Goal: Find specific page/section: Find specific page/section

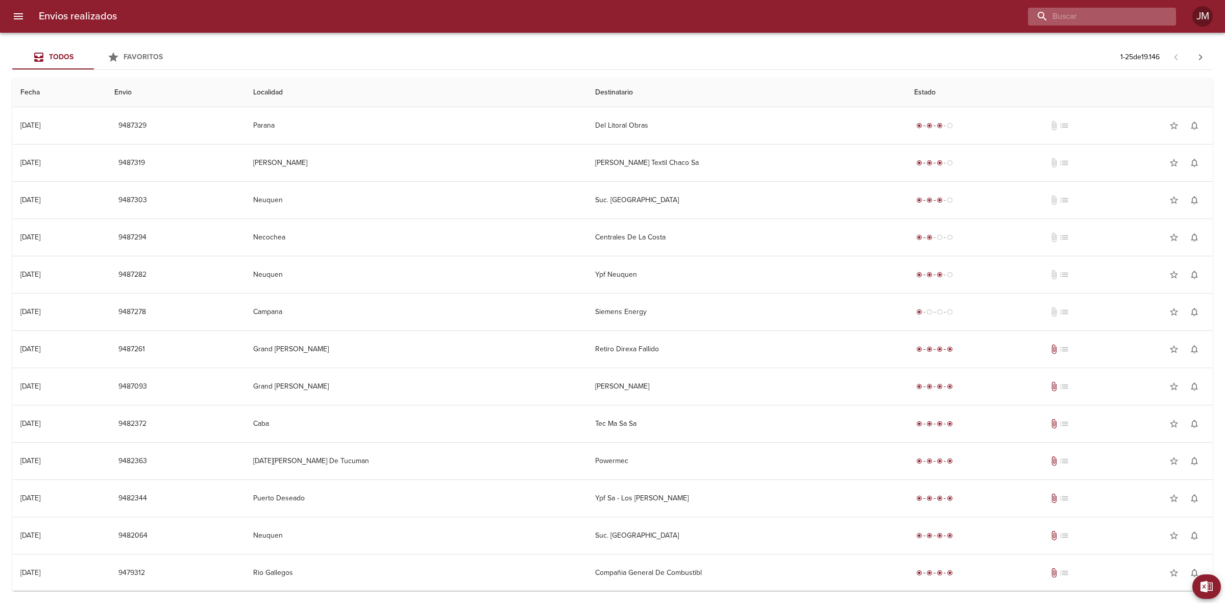
click at [1108, 13] on input "buscar" at bounding box center [1093, 17] width 131 height 18
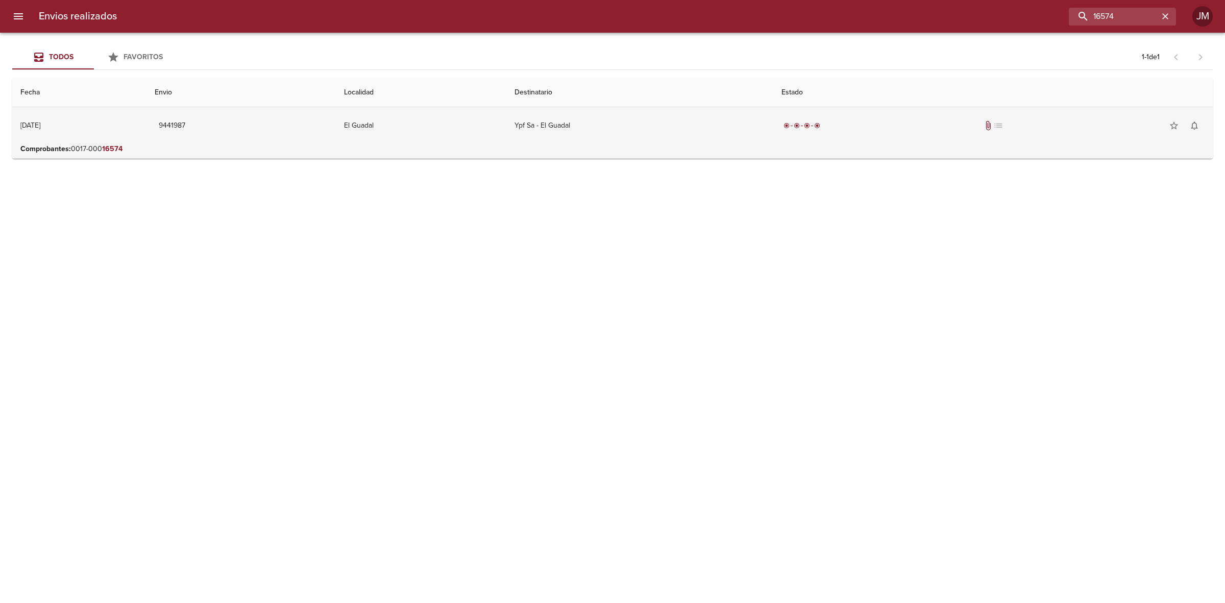
click at [691, 110] on td "Ypf Sa - El Guadal" at bounding box center [639, 125] width 267 height 37
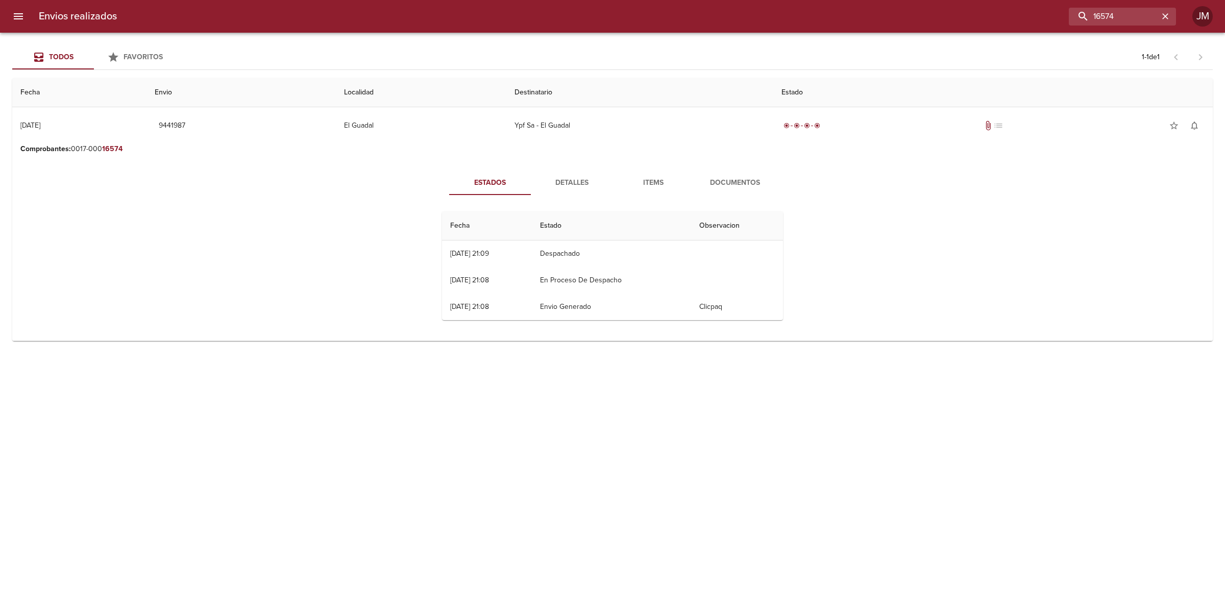
click at [728, 179] on span "Documentos" at bounding box center [734, 183] width 69 height 13
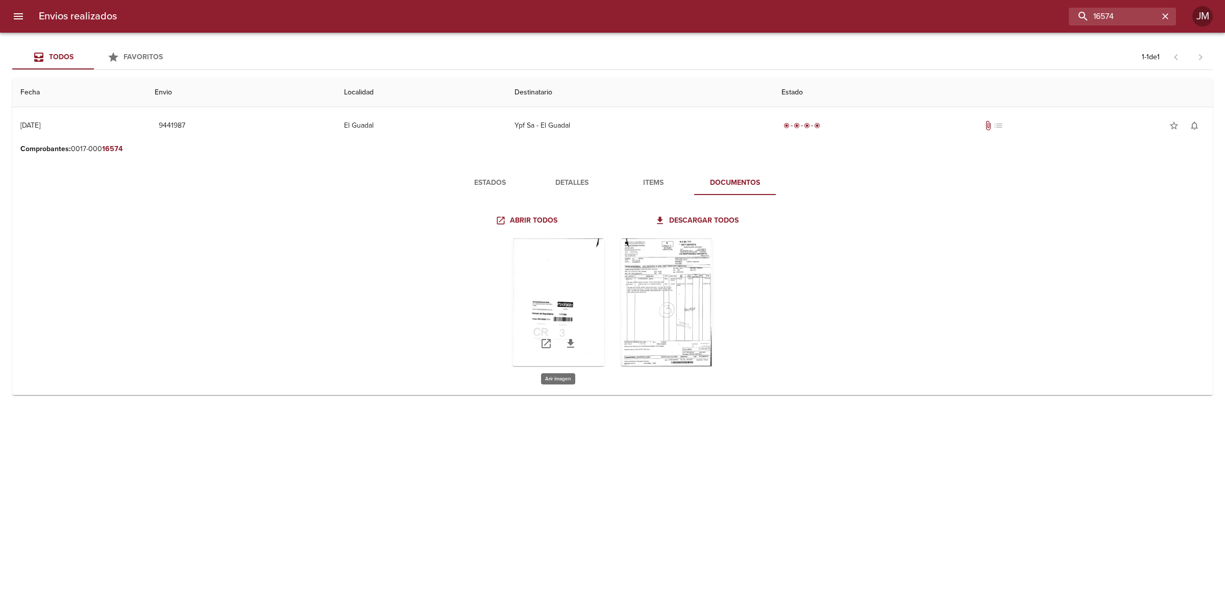
click at [588, 279] on div "Tabla de envíos del cliente" at bounding box center [559, 302] width 92 height 128
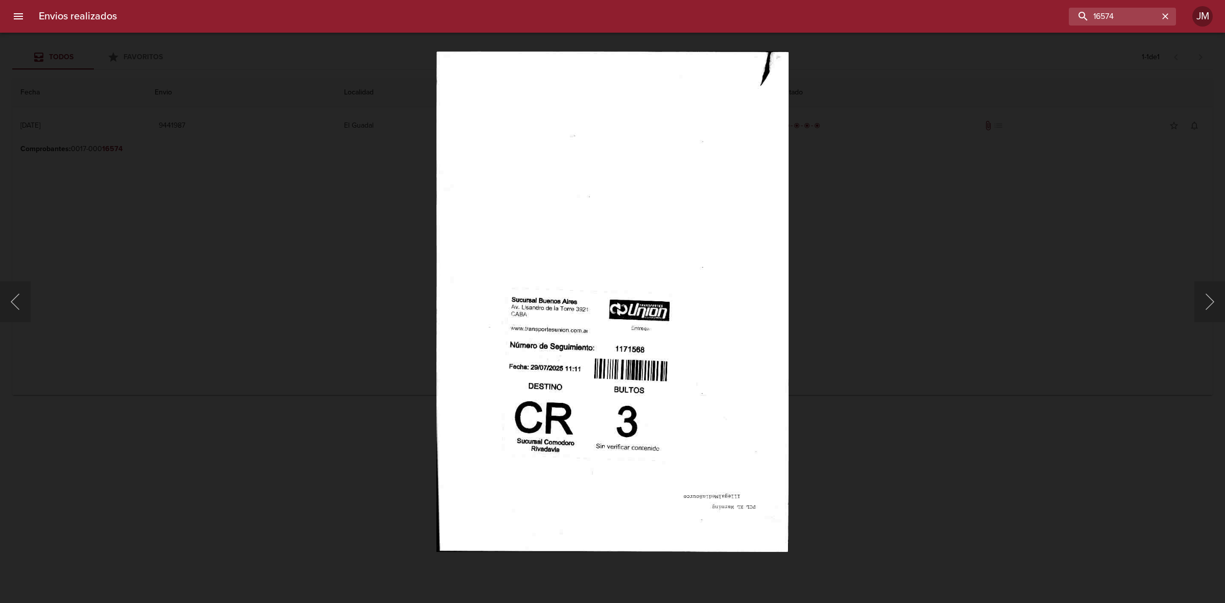
click at [989, 233] on div "Lightbox" at bounding box center [612, 301] width 1225 height 603
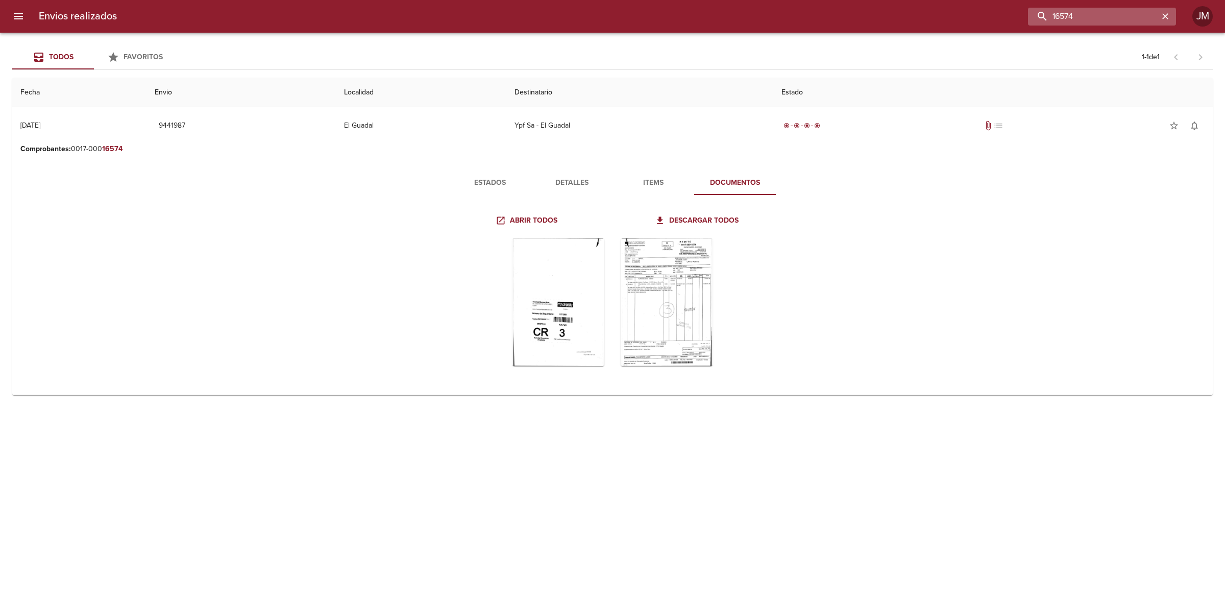
click at [1124, 19] on input "16574" at bounding box center [1093, 17] width 131 height 18
drag, startPoint x: 1098, startPoint y: 13, endPoint x: 1062, endPoint y: 15, distance: 35.8
click at [1062, 15] on input "16574" at bounding box center [1093, 17] width 131 height 18
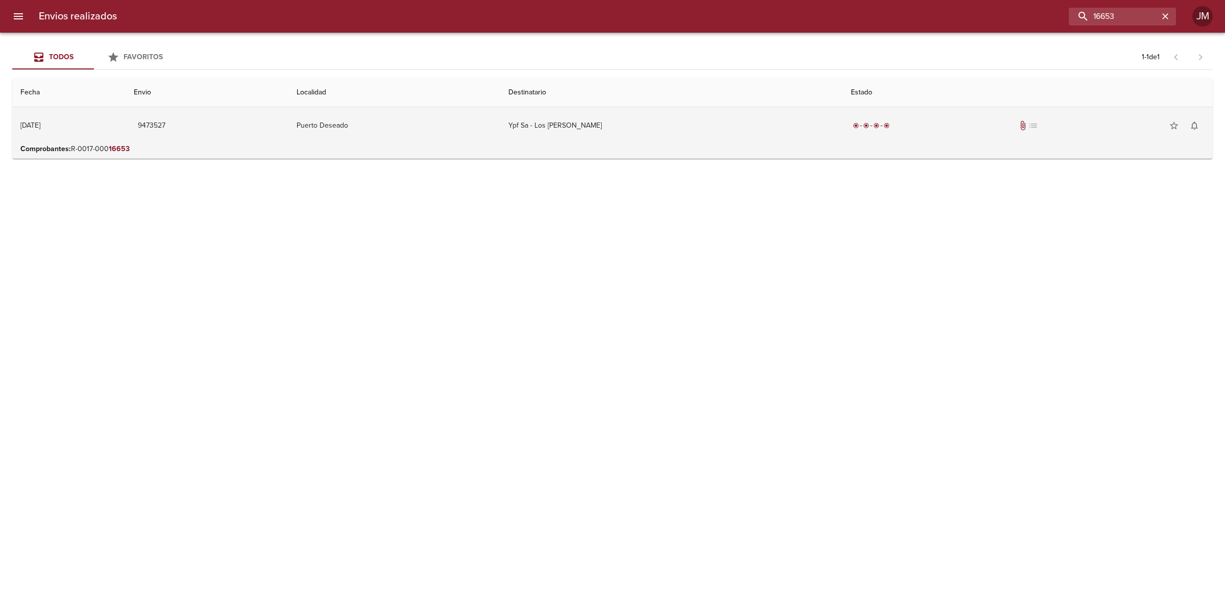
click at [720, 124] on td "Ypf Sa - Los [PERSON_NAME]" at bounding box center [671, 125] width 343 height 37
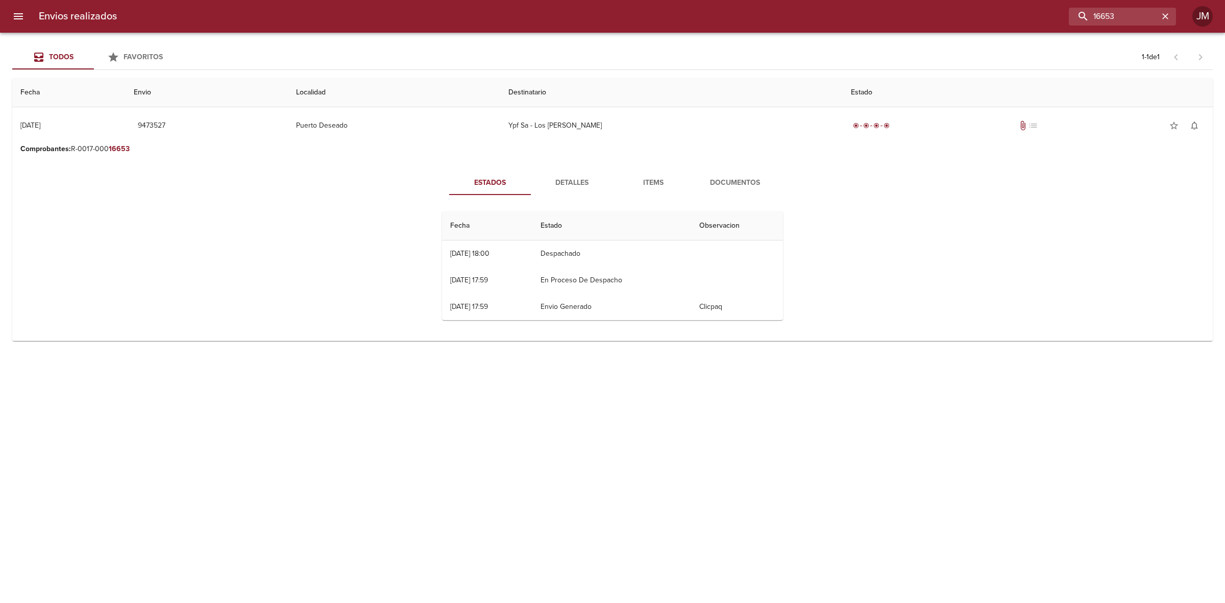
click at [730, 189] on span "Documentos" at bounding box center [734, 183] width 69 height 13
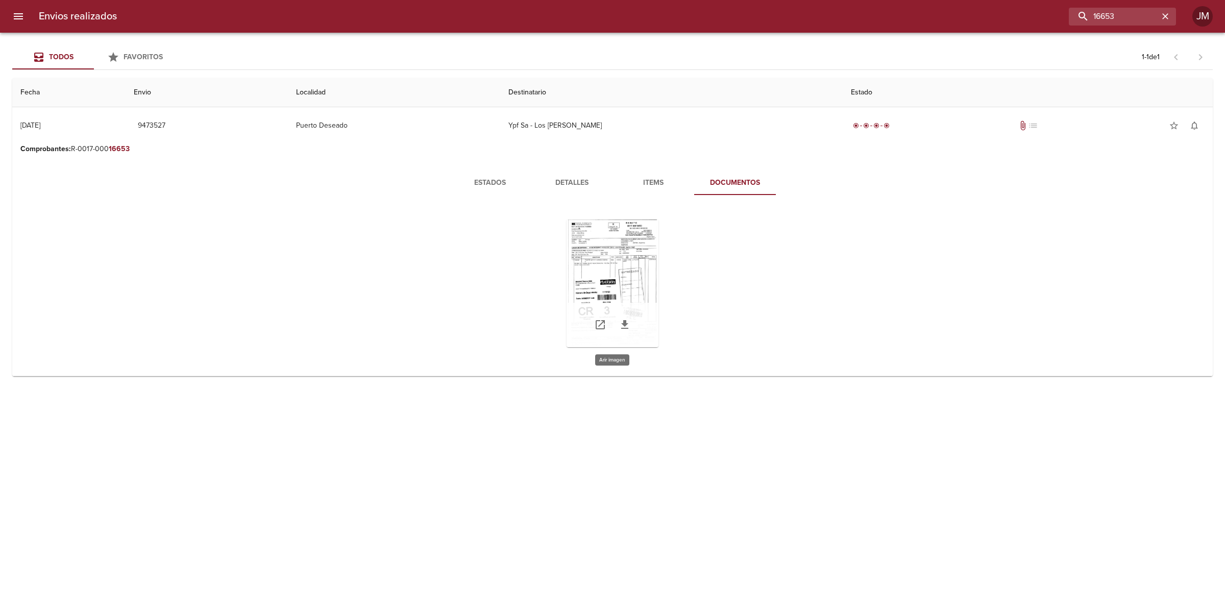
click at [631, 248] on div "Tabla de envíos del cliente" at bounding box center [613, 284] width 92 height 128
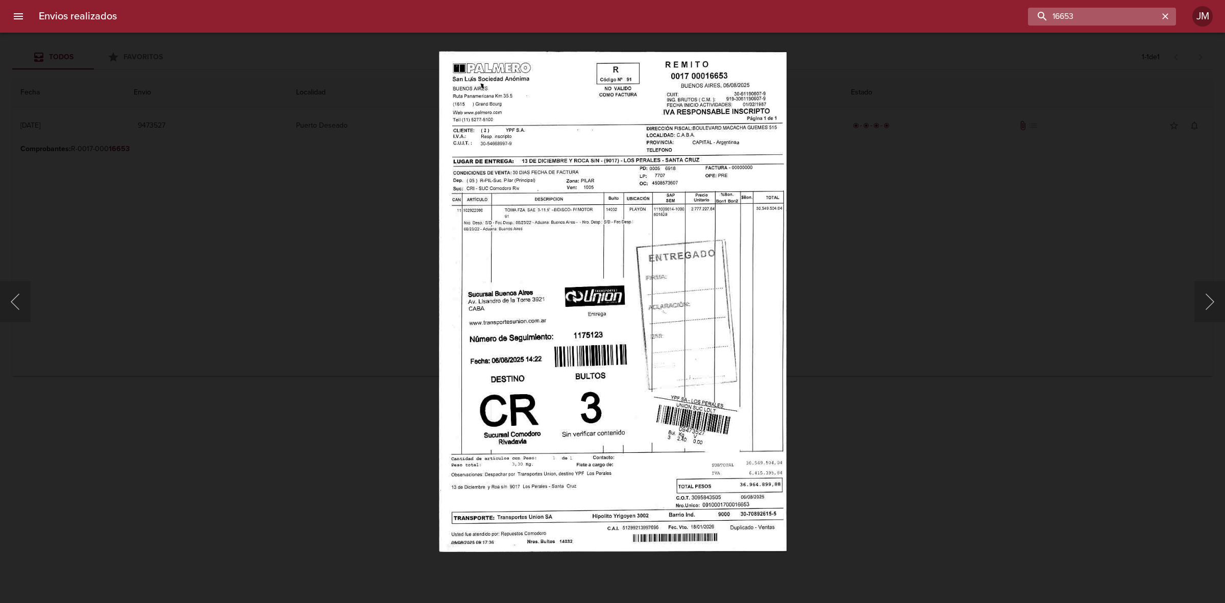
click at [1119, 10] on input "16653" at bounding box center [1093, 17] width 131 height 18
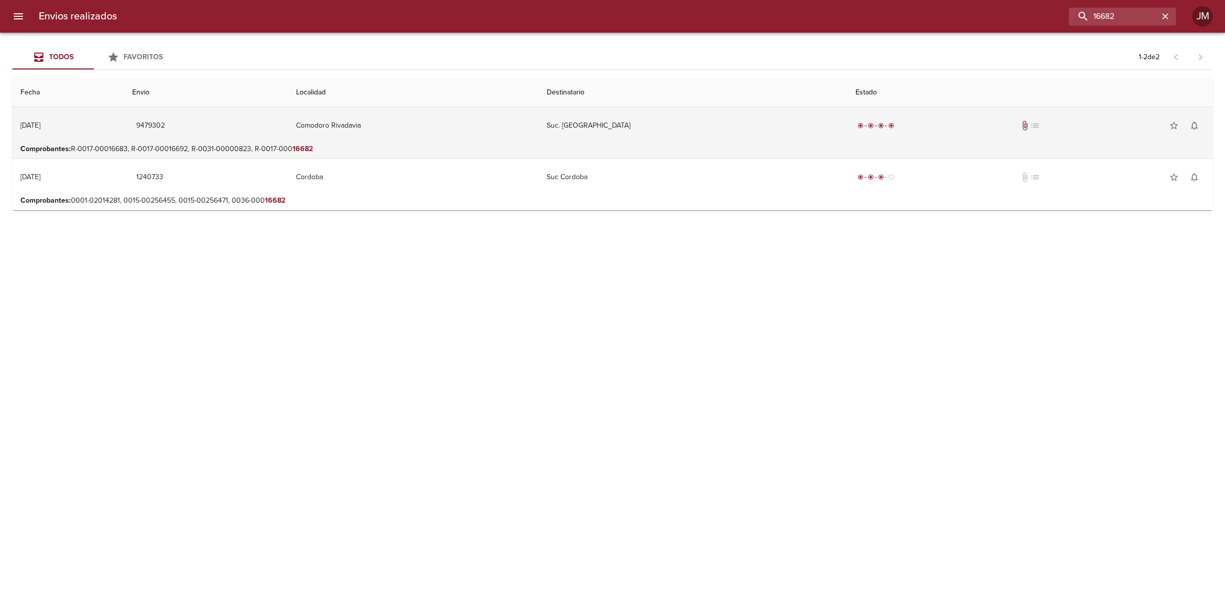
click at [733, 131] on td "Suc. [GEOGRAPHIC_DATA]" at bounding box center [693, 125] width 309 height 37
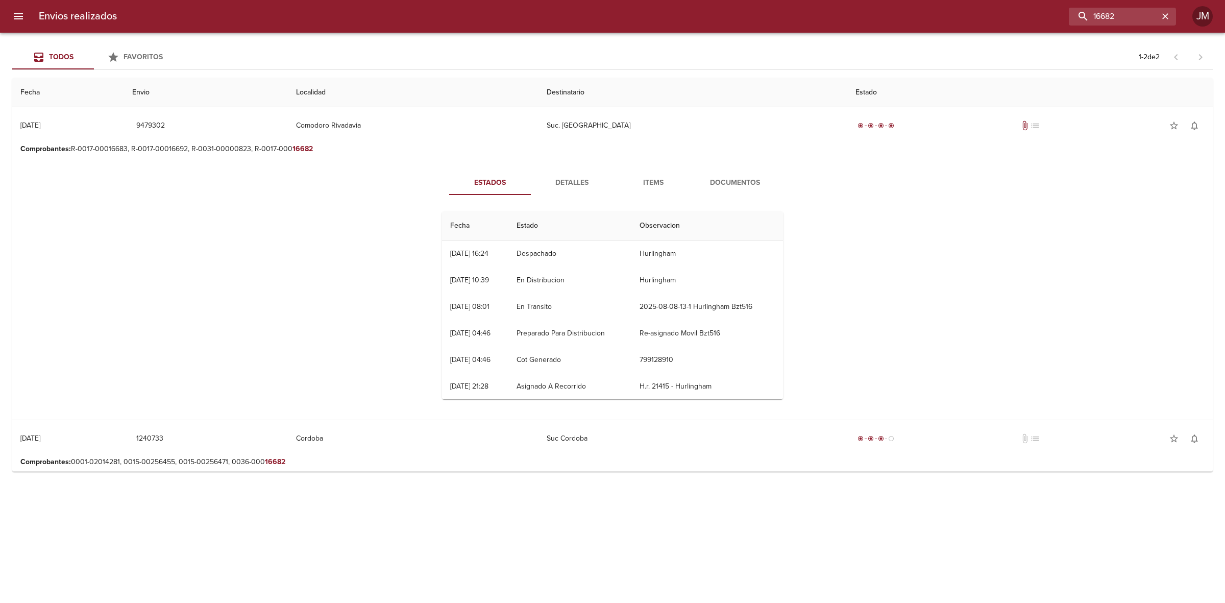
click at [709, 185] on span "Documentos" at bounding box center [734, 183] width 69 height 13
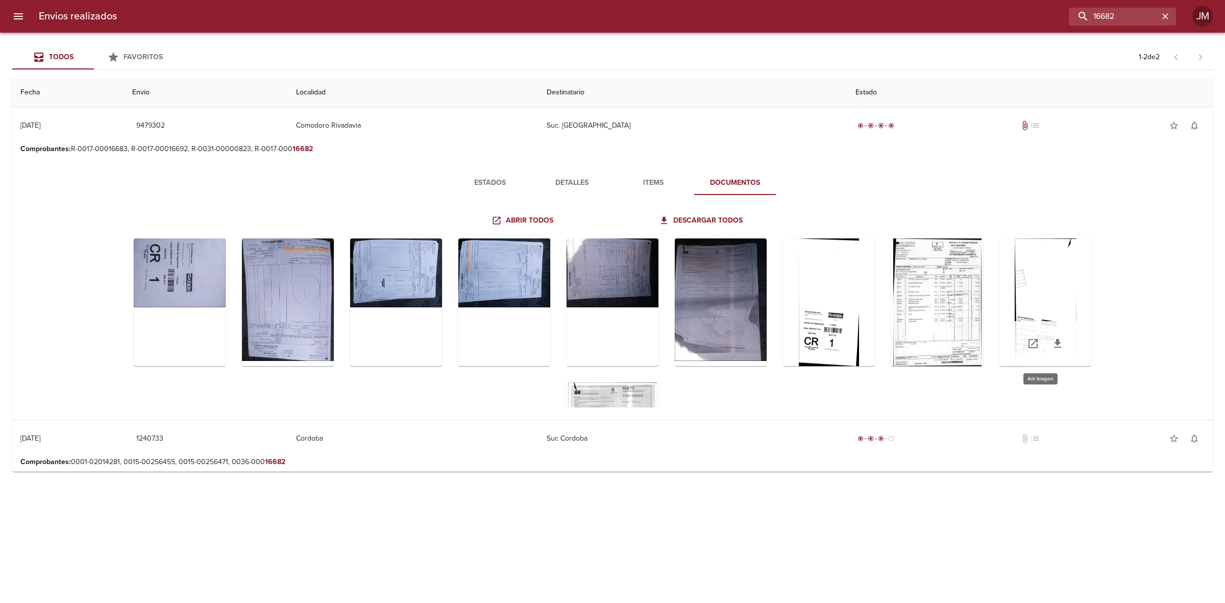
click at [1044, 287] on div "Tabla de envíos del cliente" at bounding box center [1046, 302] width 92 height 128
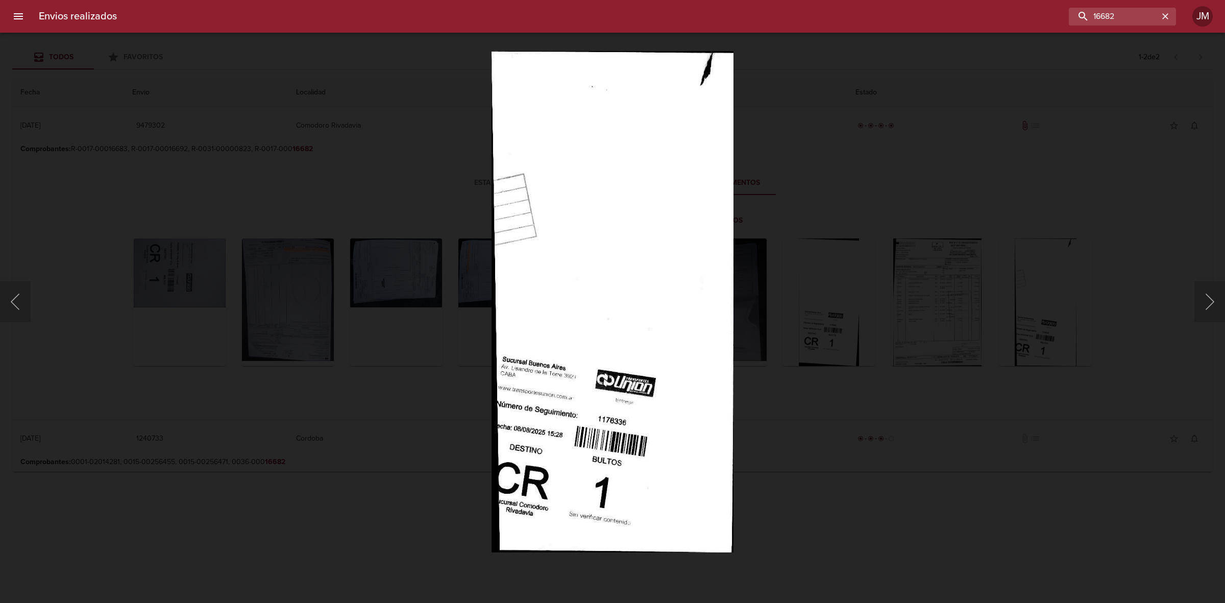
click at [1063, 271] on div "Lightbox" at bounding box center [612, 301] width 1225 height 603
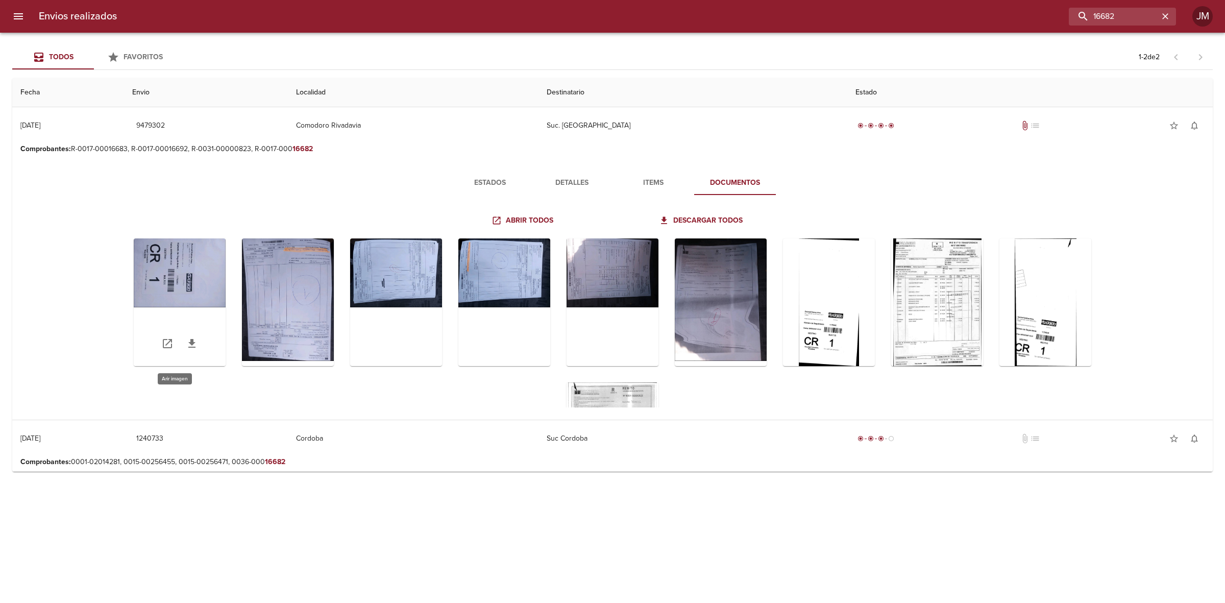
click at [160, 274] on div "Tabla de envíos del cliente" at bounding box center [180, 302] width 92 height 128
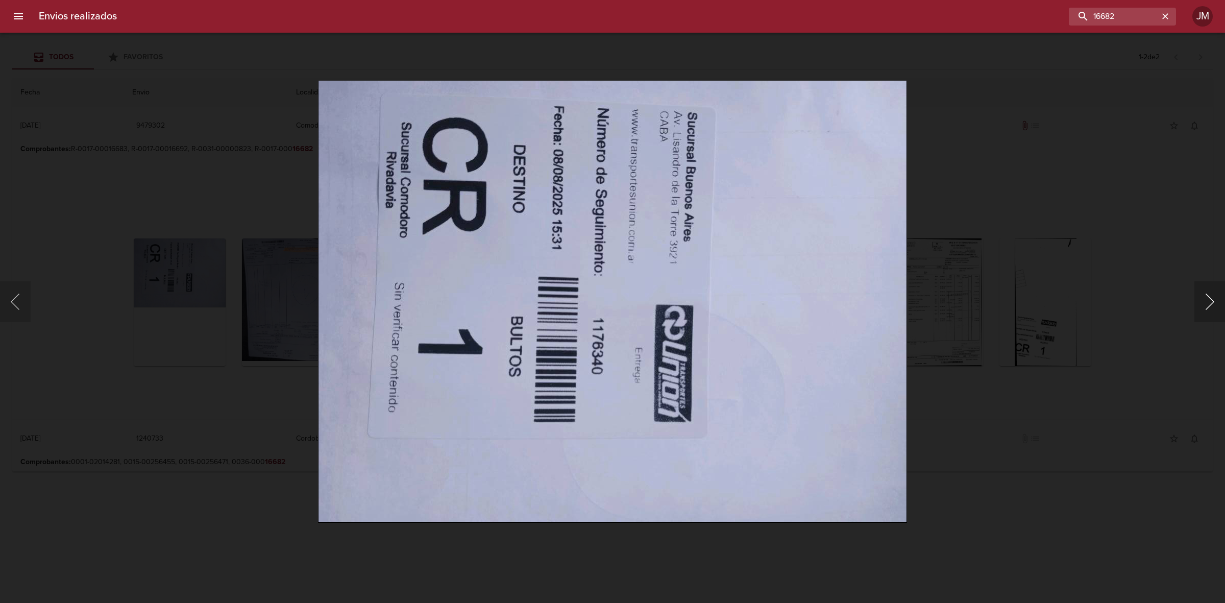
click at [1204, 303] on button "Siguiente" at bounding box center [1210, 301] width 31 height 41
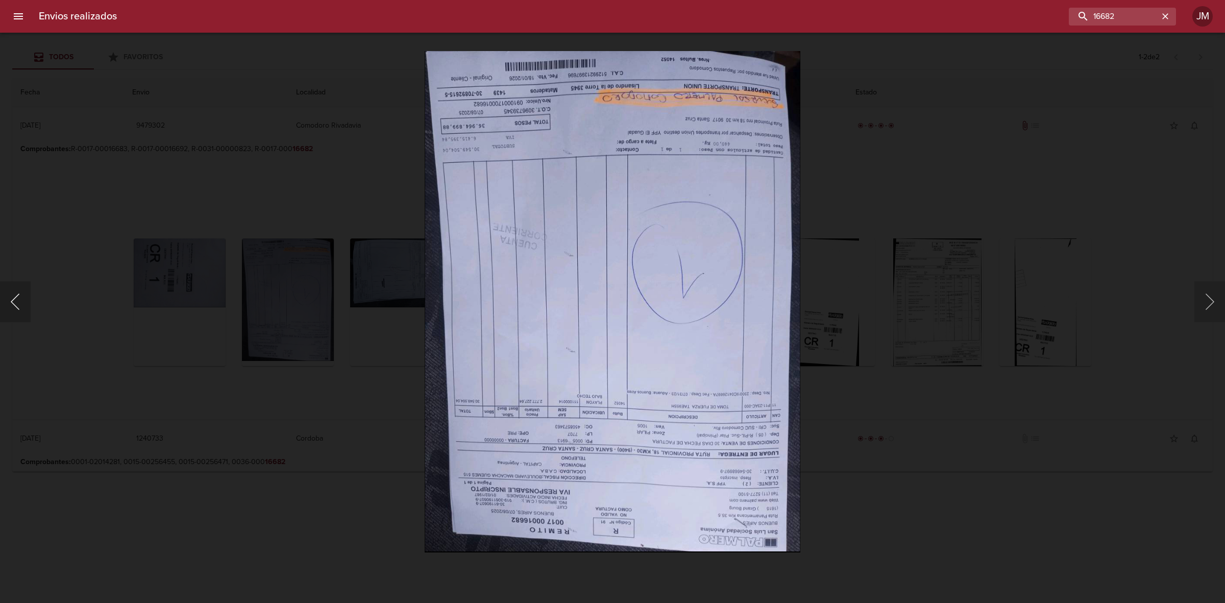
click at [17, 305] on button "Anterior" at bounding box center [15, 301] width 31 height 41
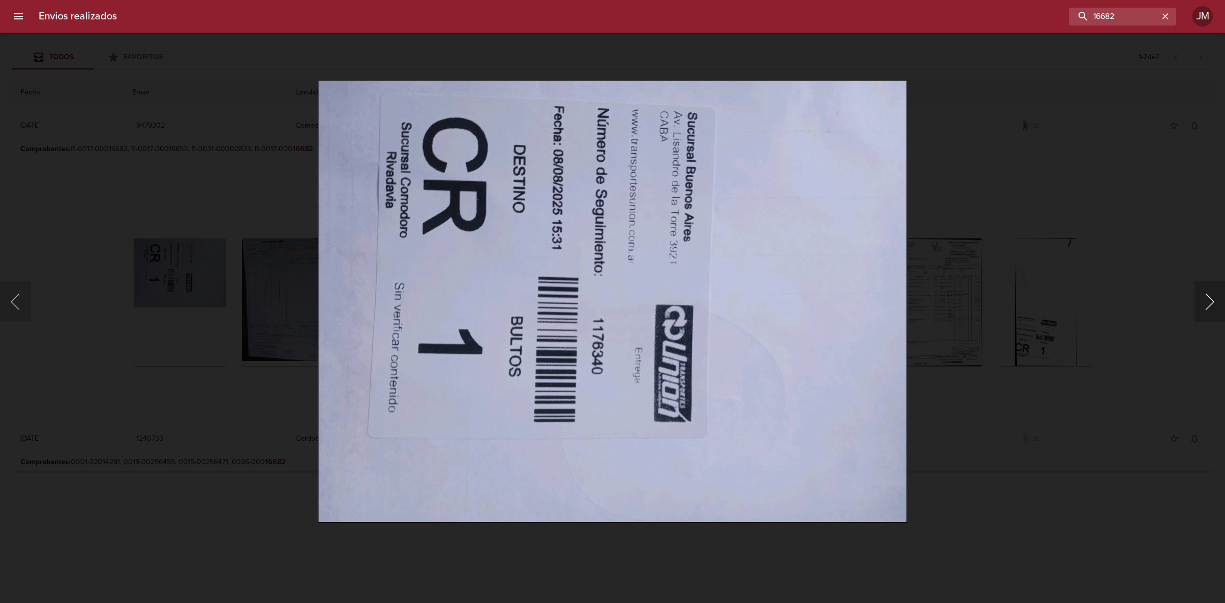
click at [1208, 294] on button "Siguiente" at bounding box center [1210, 301] width 31 height 41
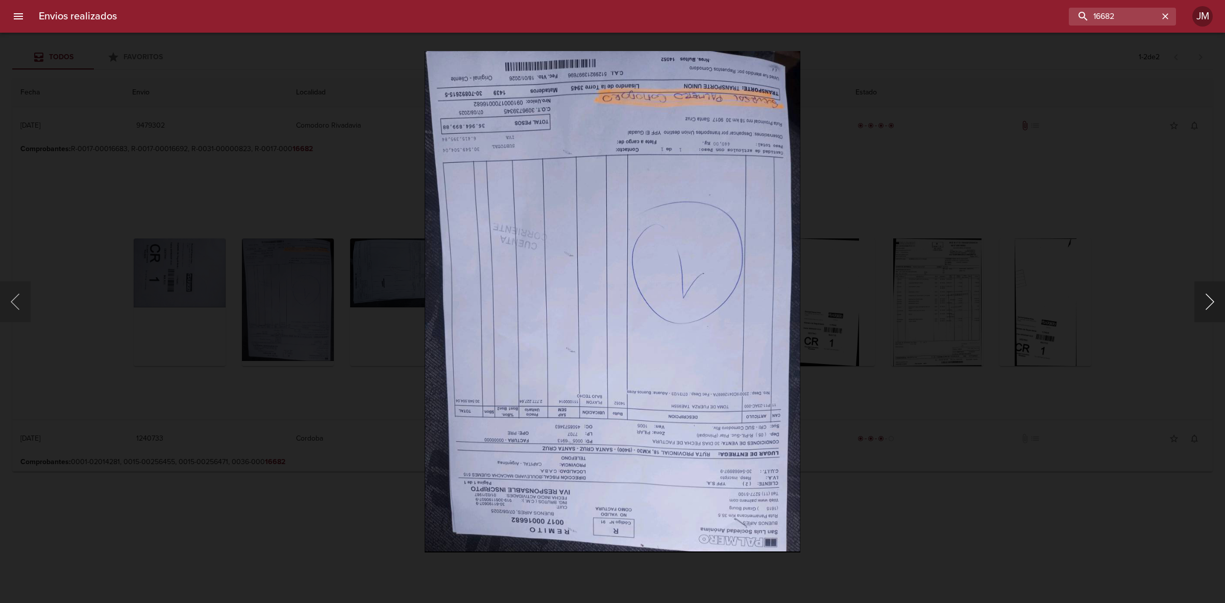
click at [1208, 294] on button "Siguiente" at bounding box center [1210, 301] width 31 height 41
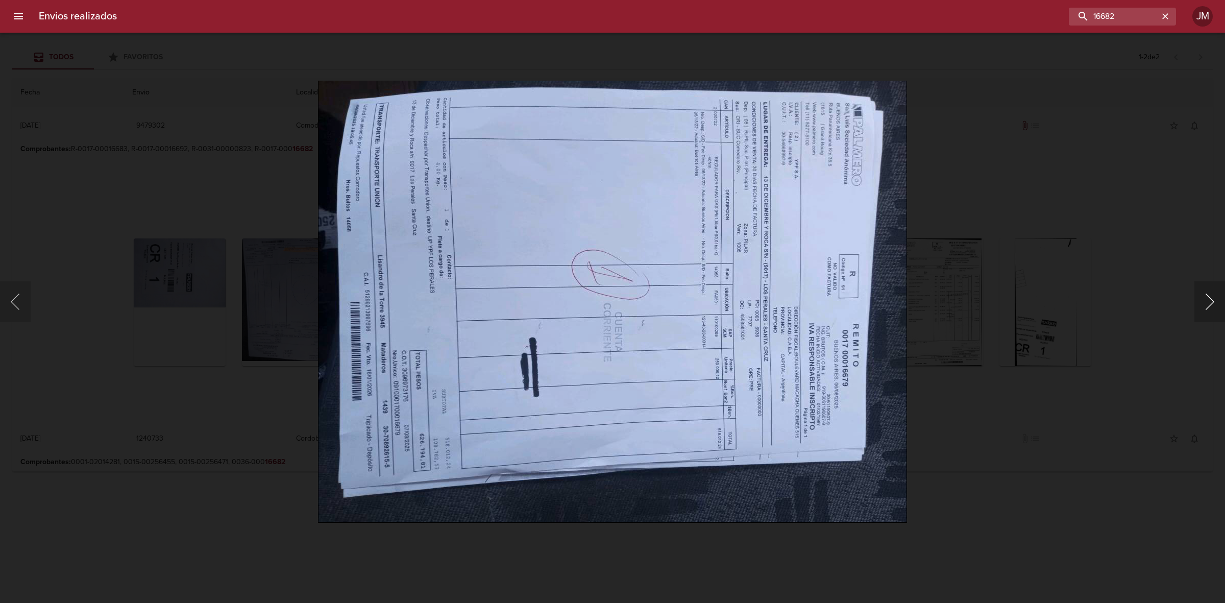
click at [1208, 294] on button "Siguiente" at bounding box center [1210, 301] width 31 height 41
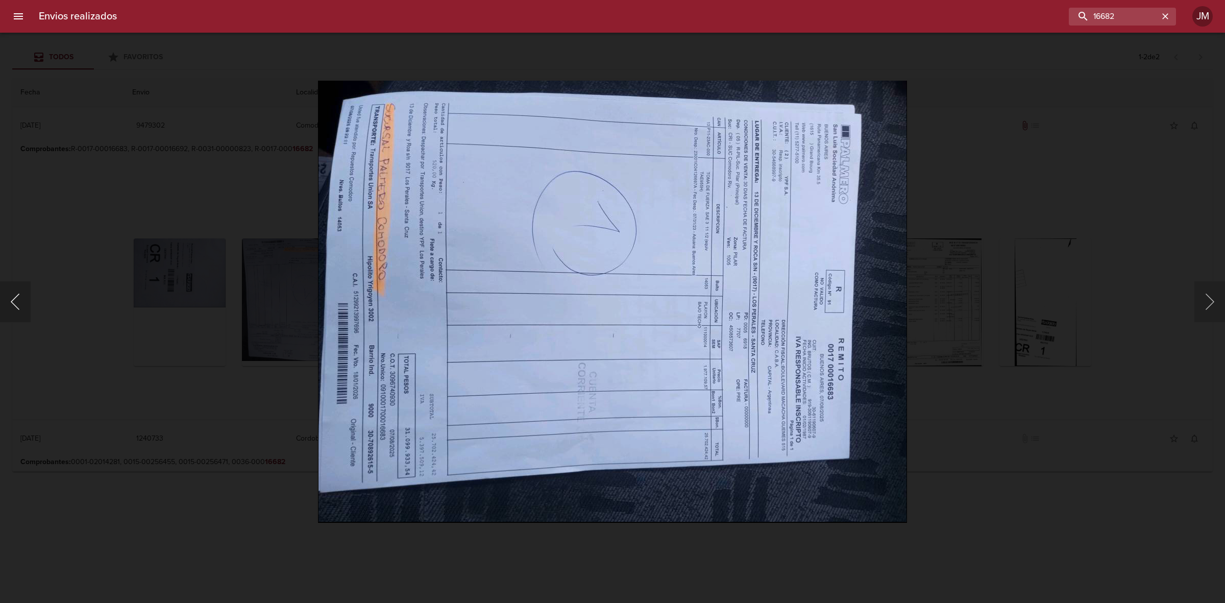
click at [25, 308] on button "Anterior" at bounding box center [15, 301] width 31 height 41
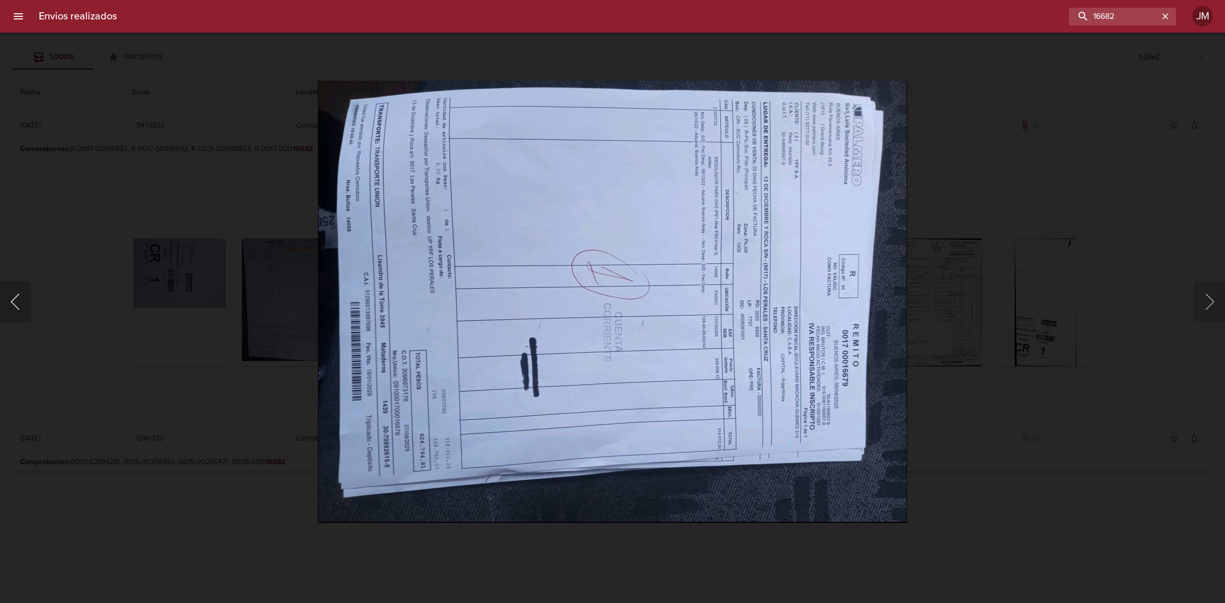
click at [25, 308] on button "Anterior" at bounding box center [15, 301] width 31 height 41
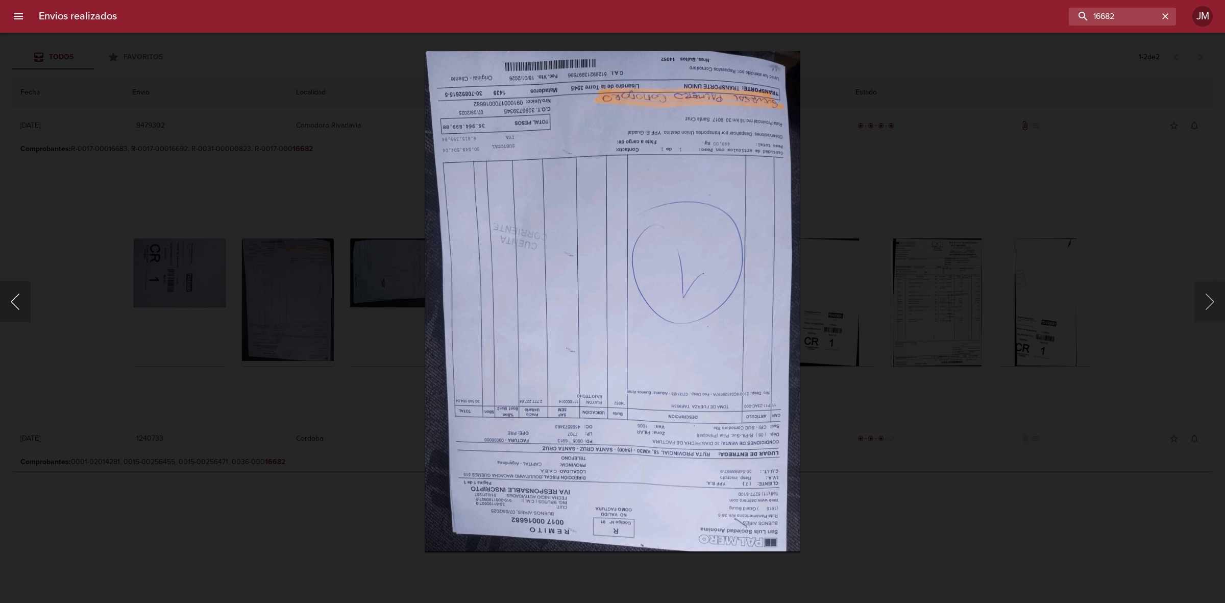
click at [25, 308] on button "Anterior" at bounding box center [15, 301] width 31 height 41
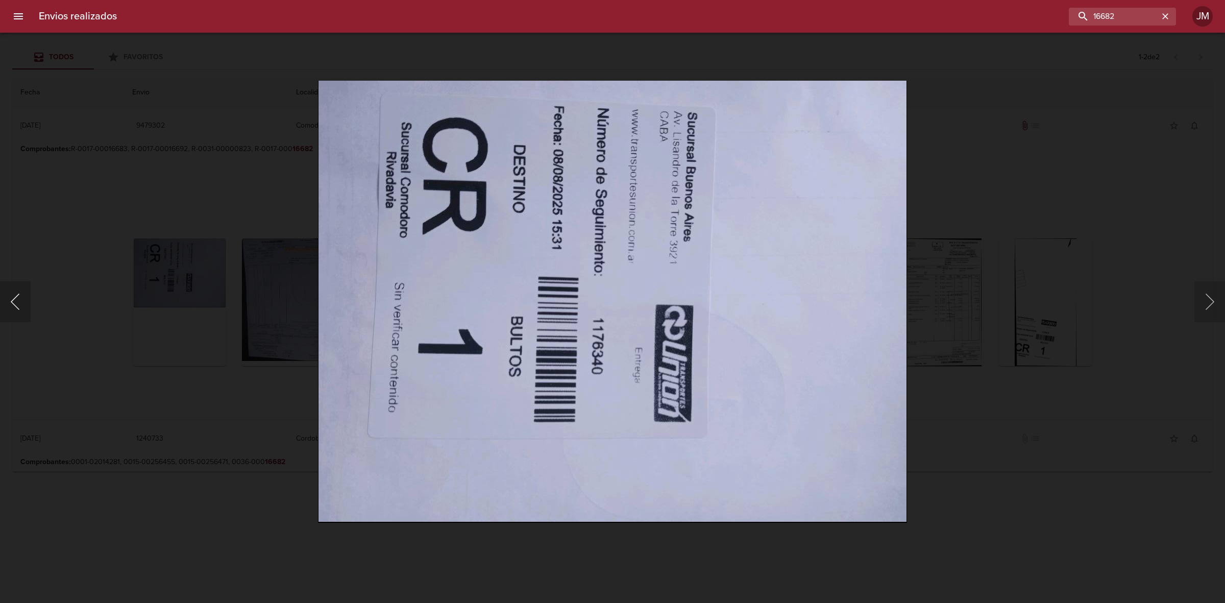
click at [25, 308] on button "Anterior" at bounding box center [15, 301] width 31 height 41
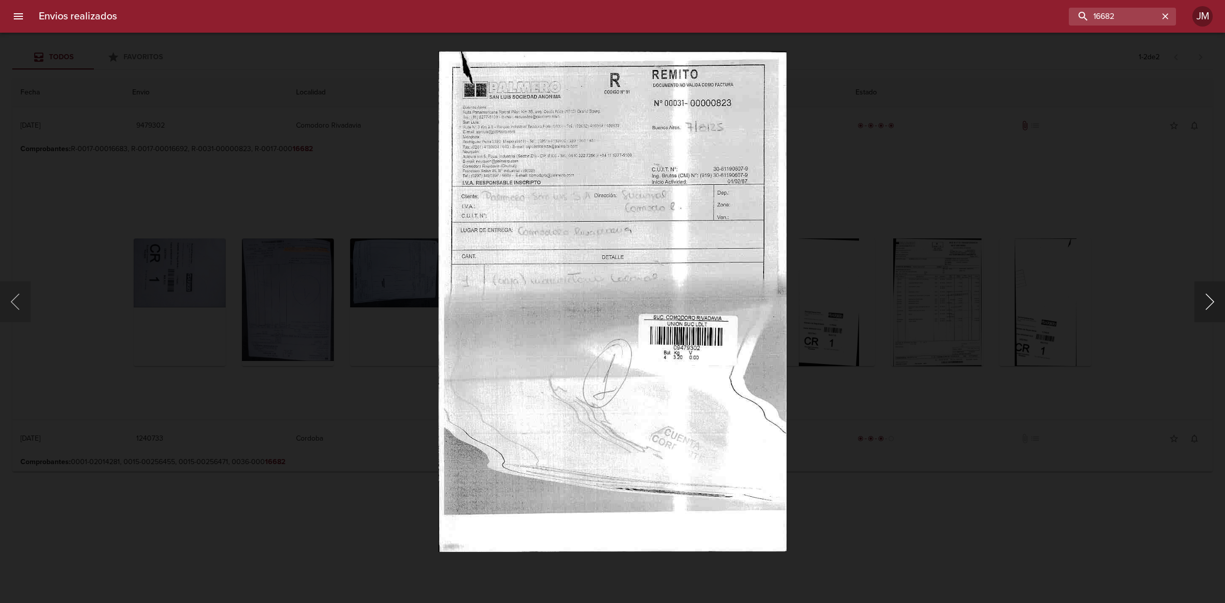
click at [1216, 302] on button "Siguiente" at bounding box center [1210, 301] width 31 height 41
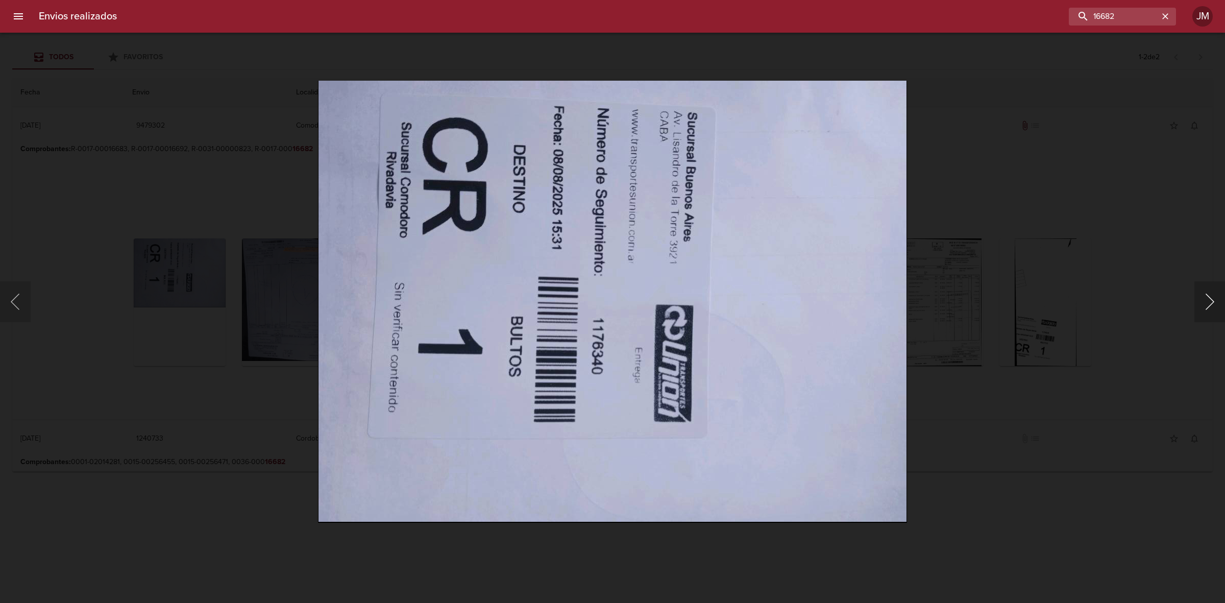
click at [1216, 302] on button "Siguiente" at bounding box center [1210, 301] width 31 height 41
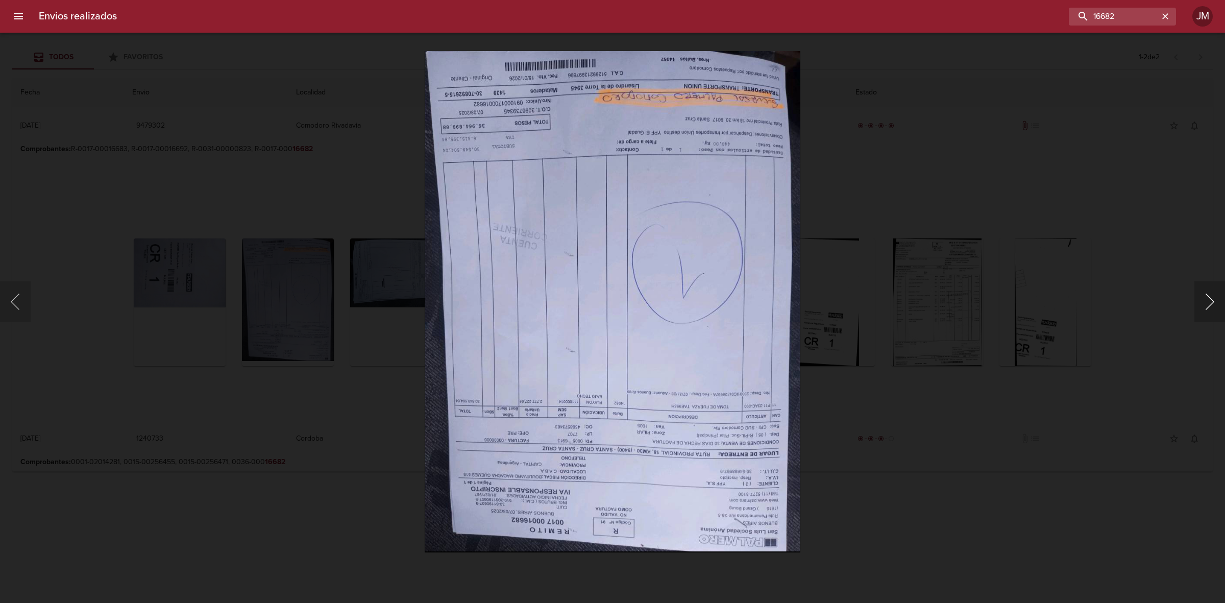
click at [1216, 302] on button "Siguiente" at bounding box center [1210, 301] width 31 height 41
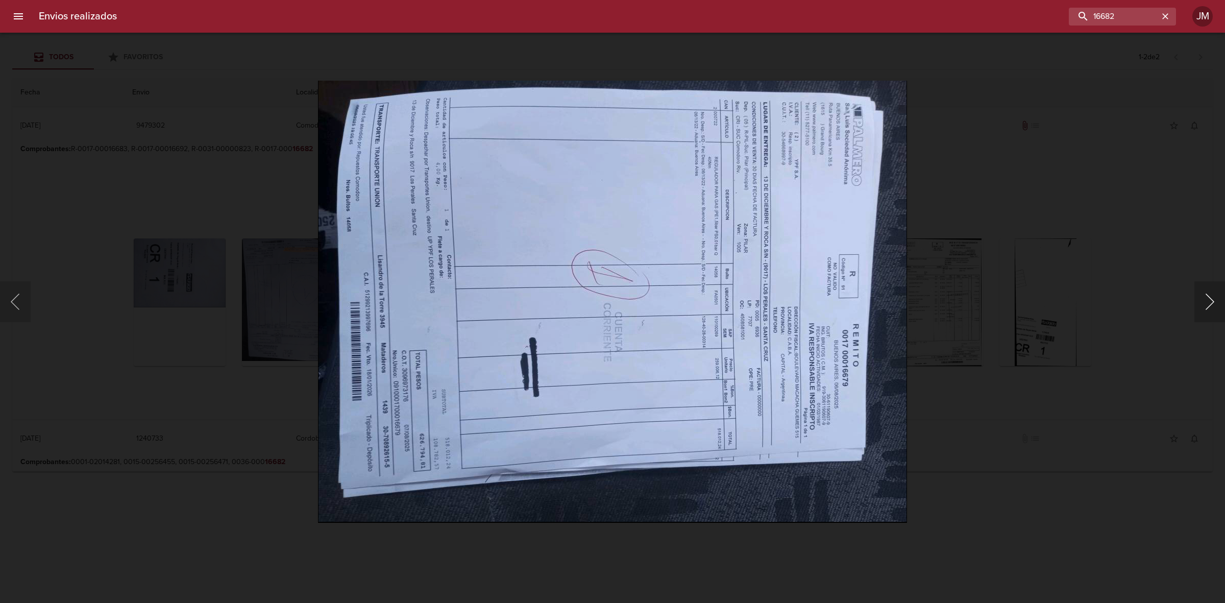
click at [1216, 302] on button "Siguiente" at bounding box center [1210, 301] width 31 height 41
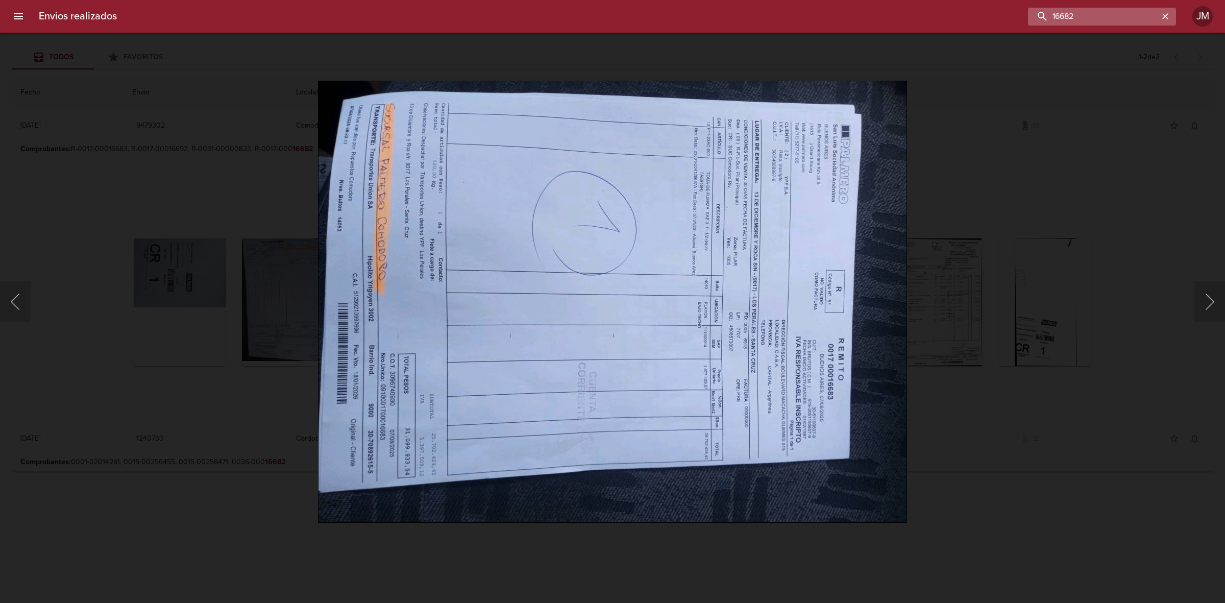
click at [1135, 15] on input "16682" at bounding box center [1093, 17] width 131 height 18
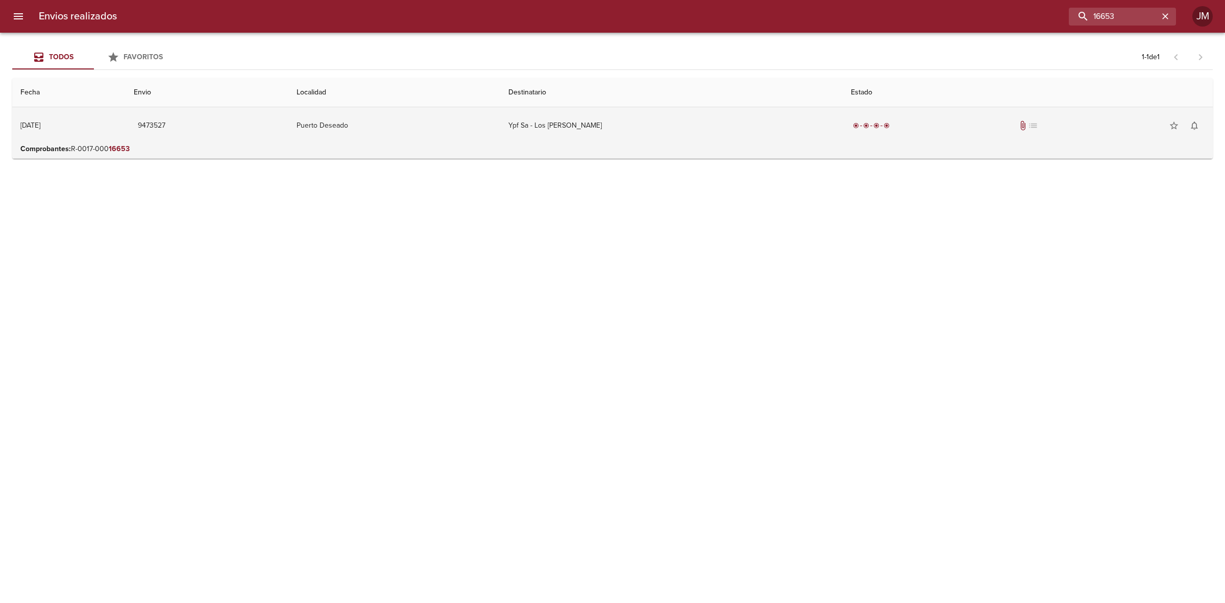
click at [798, 108] on td "Ypf Sa - Los [PERSON_NAME]" at bounding box center [671, 125] width 343 height 37
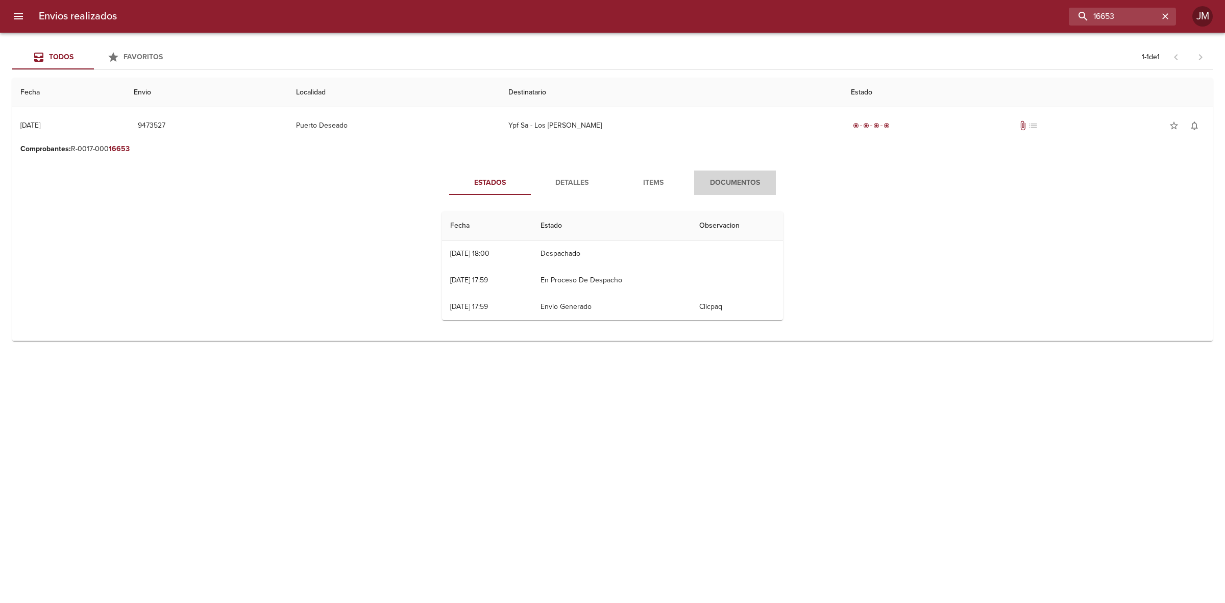
click at [734, 185] on span "Documentos" at bounding box center [734, 183] width 69 height 13
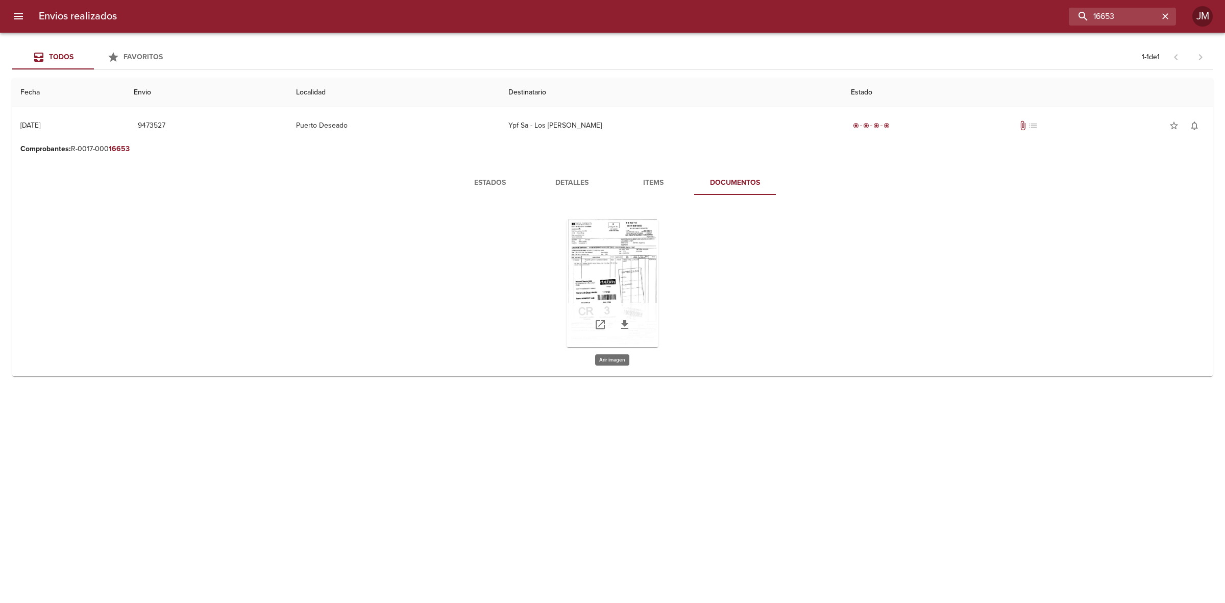
click at [623, 236] on div "Tabla de envíos del cliente" at bounding box center [613, 284] width 92 height 128
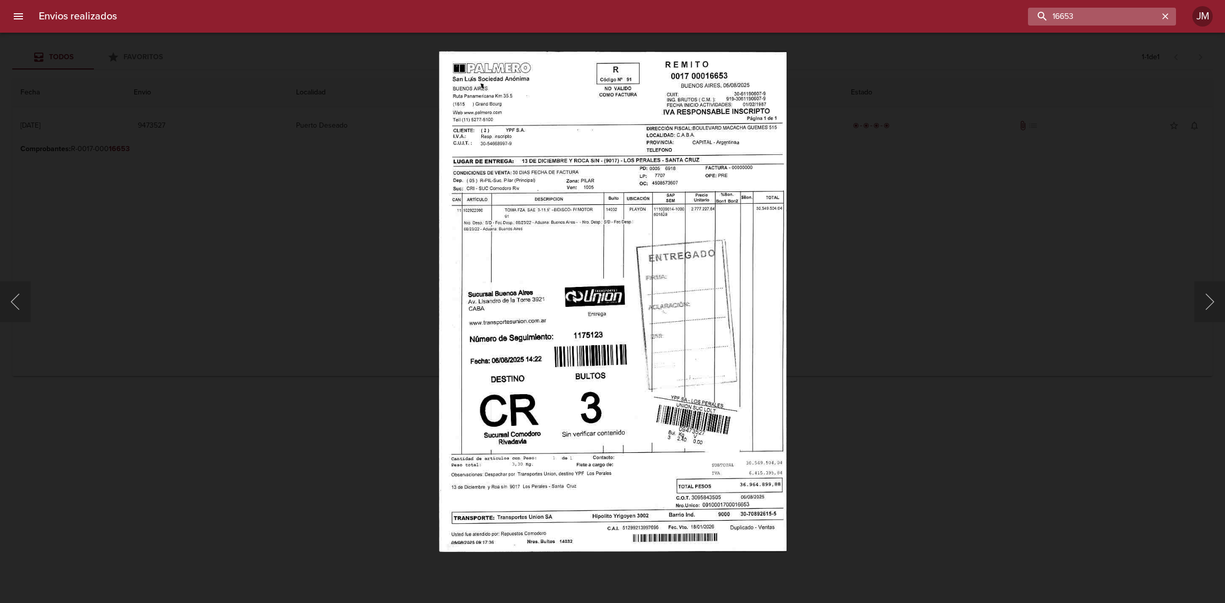
click at [1137, 14] on input "16653" at bounding box center [1093, 17] width 131 height 18
type input "16574"
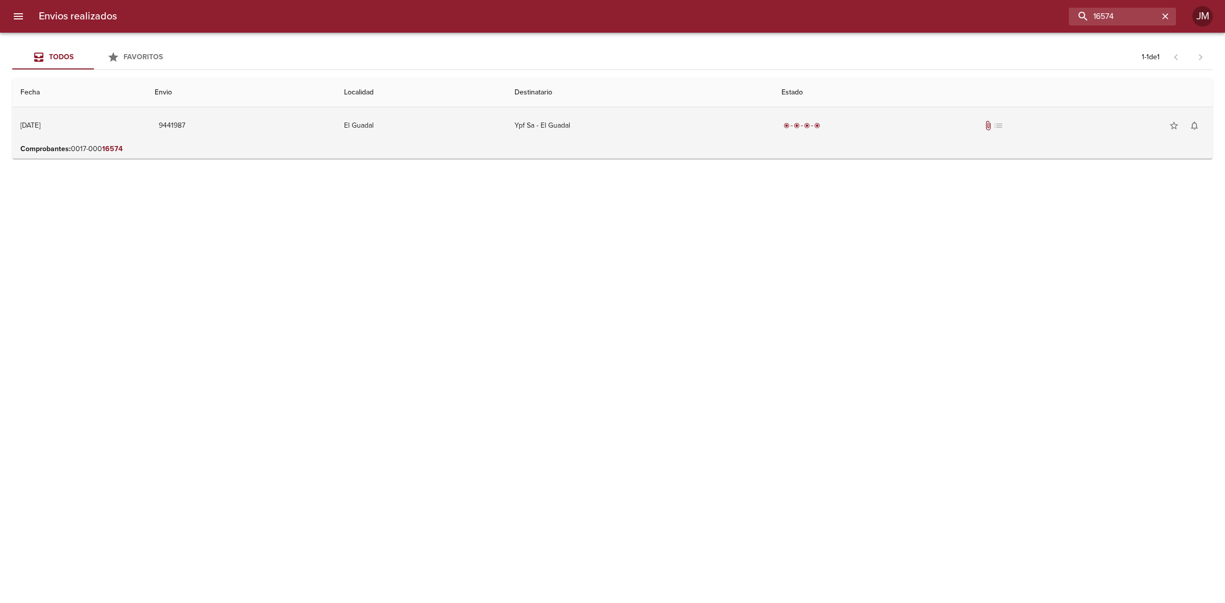
click at [912, 123] on div "radio_button_checked radio_button_checked radio_button_checked radio_button_che…" at bounding box center [993, 125] width 423 height 20
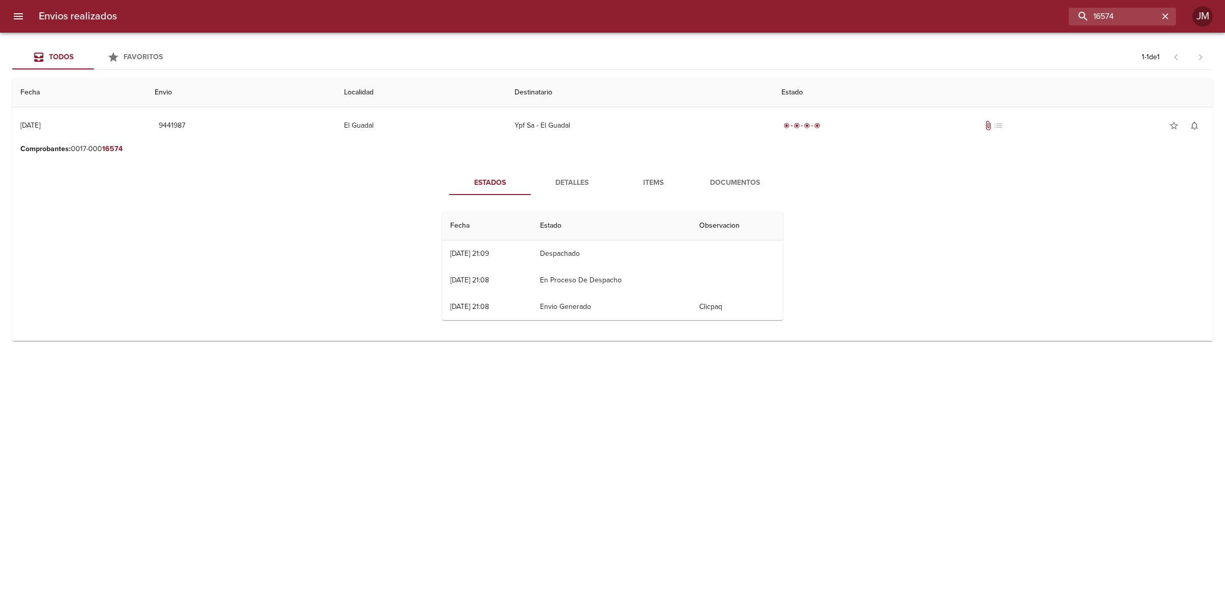
click at [709, 184] on span "Documentos" at bounding box center [734, 183] width 69 height 13
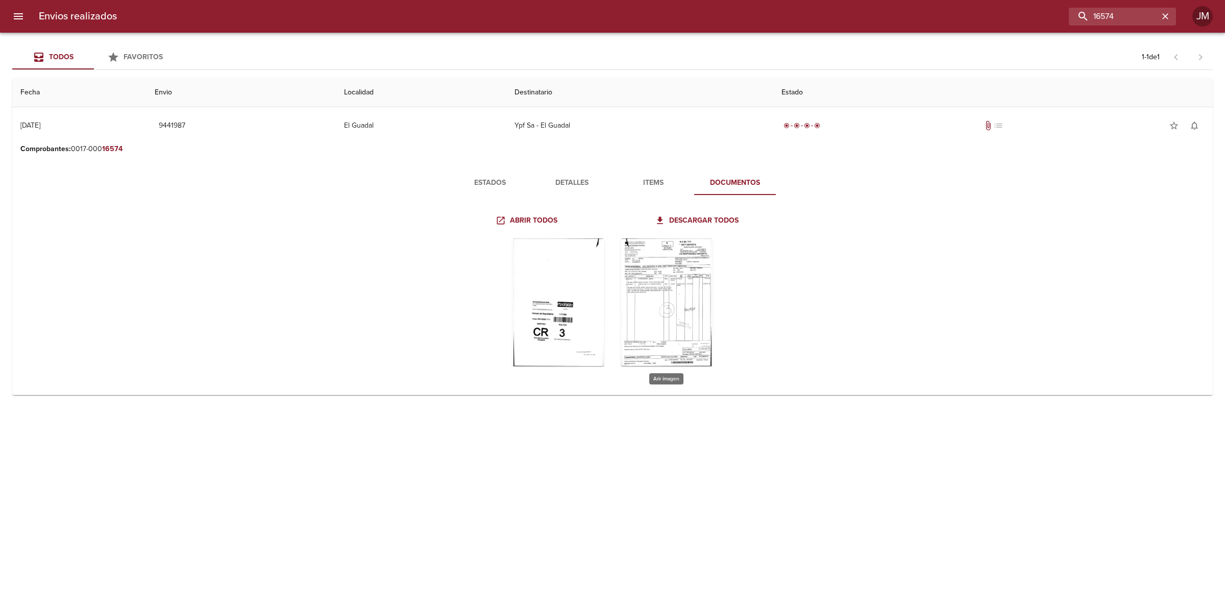
click at [680, 282] on div "Tabla de envíos del cliente" at bounding box center [667, 302] width 92 height 128
click at [702, 285] on div "Tabla de envíos del cliente" at bounding box center [667, 302] width 92 height 128
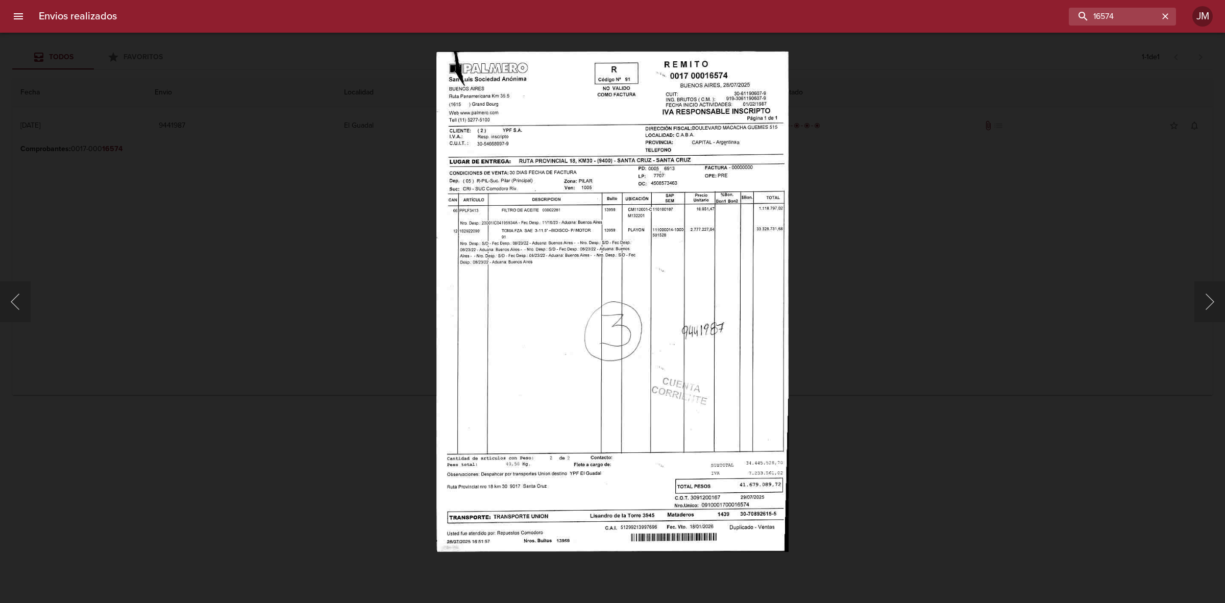
click at [981, 236] on div "Lightbox" at bounding box center [612, 301] width 1225 height 603
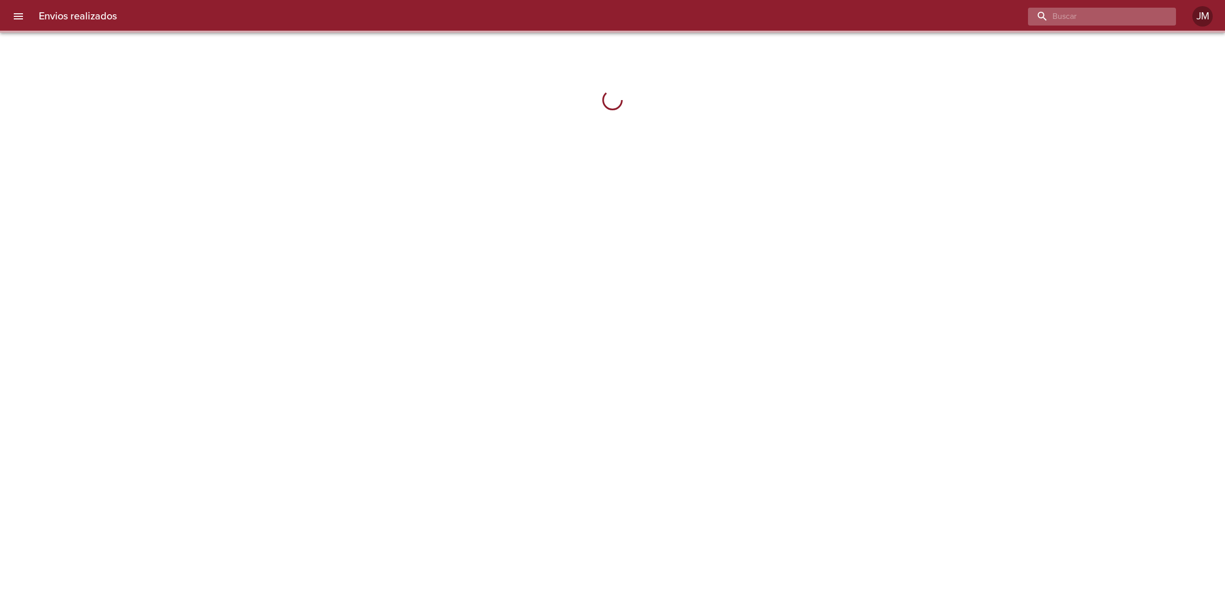
click at [1101, 19] on input "buscar" at bounding box center [1093, 17] width 131 height 18
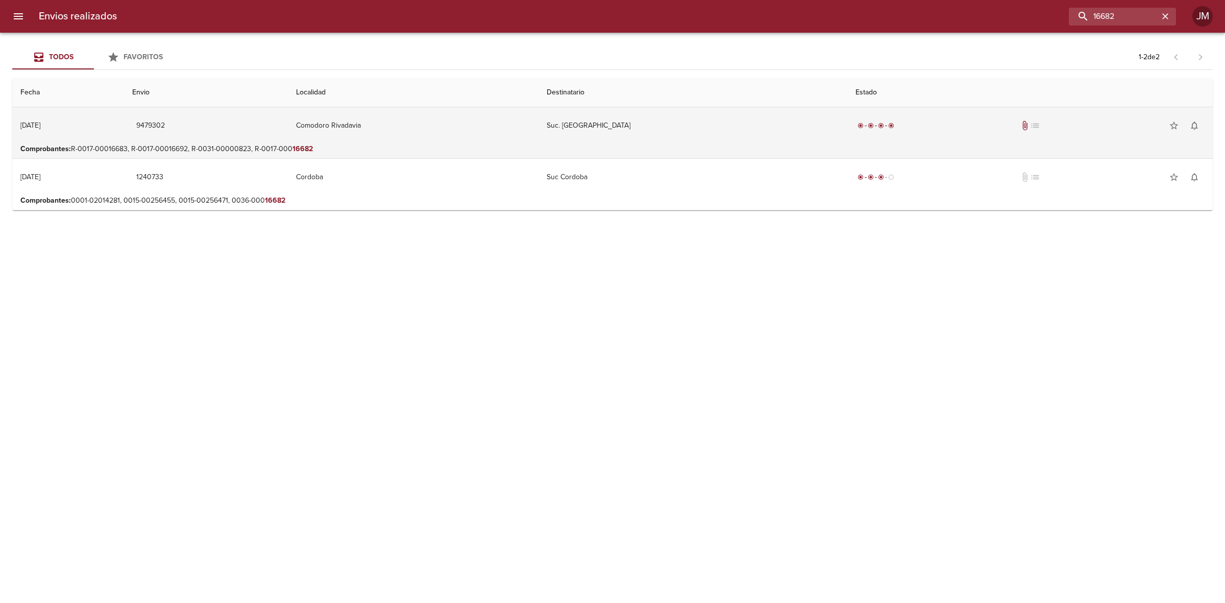
click at [784, 131] on td "Suc. [GEOGRAPHIC_DATA]" at bounding box center [693, 125] width 309 height 37
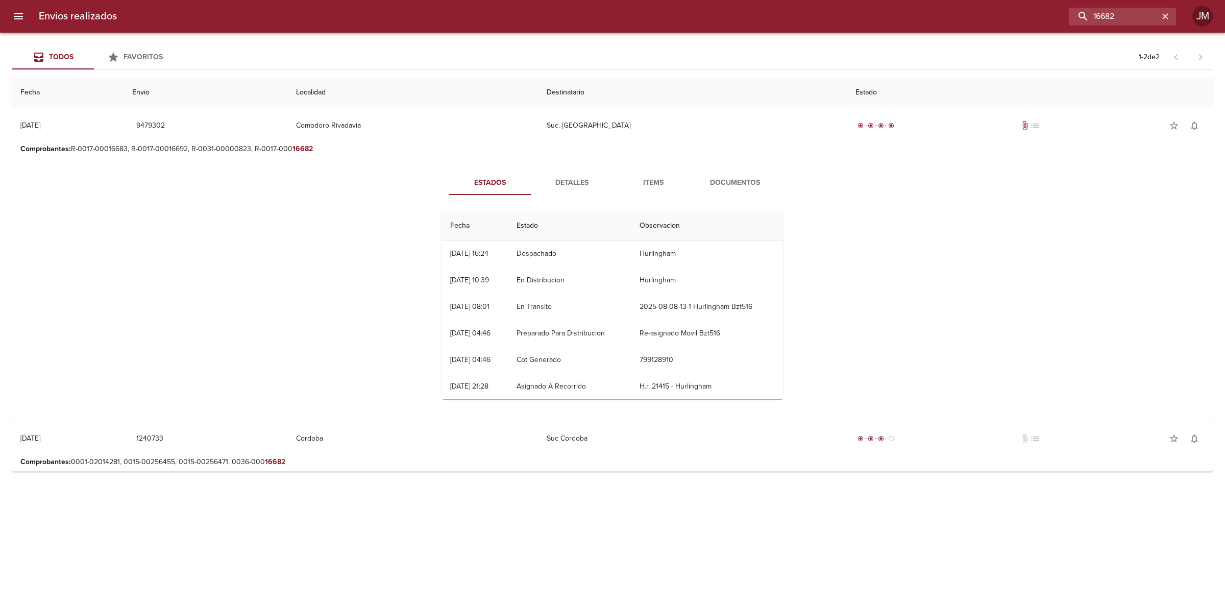
click at [754, 182] on span "Documentos" at bounding box center [734, 183] width 69 height 13
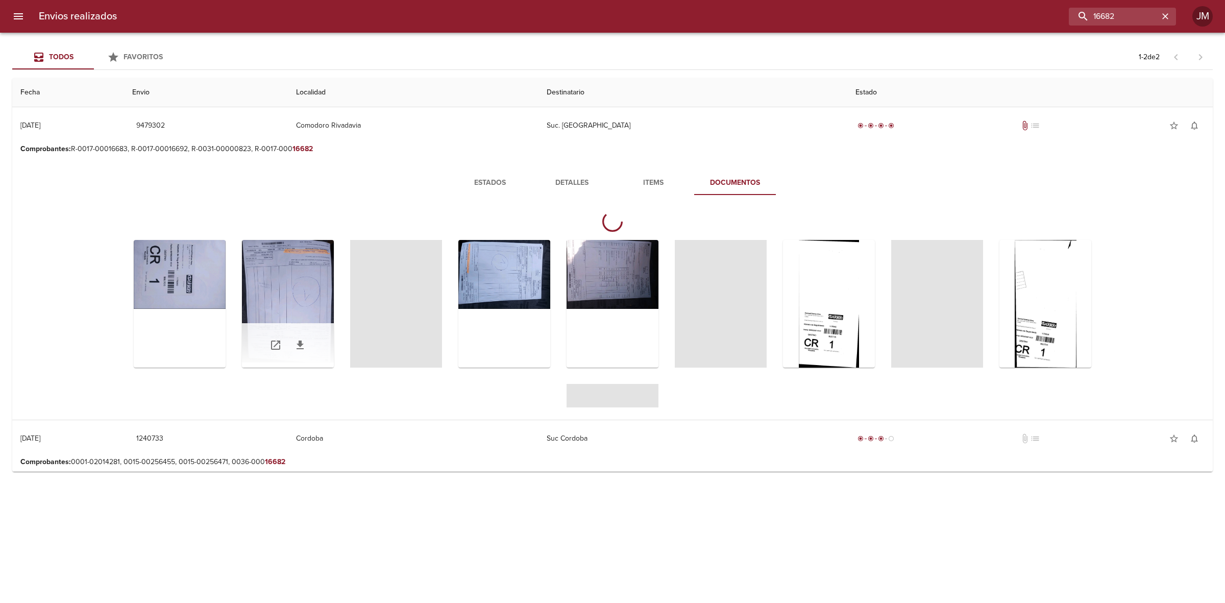
click at [290, 263] on div "Tabla de envíos del cliente" at bounding box center [288, 304] width 92 height 128
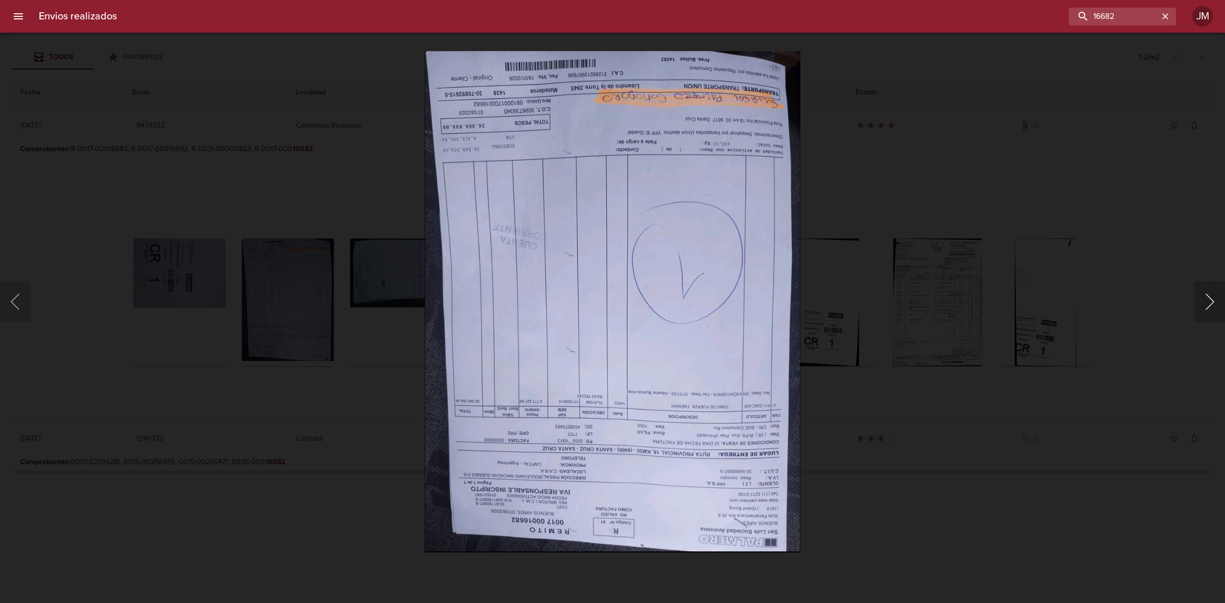
click at [1207, 291] on button "Siguiente" at bounding box center [1210, 301] width 31 height 41
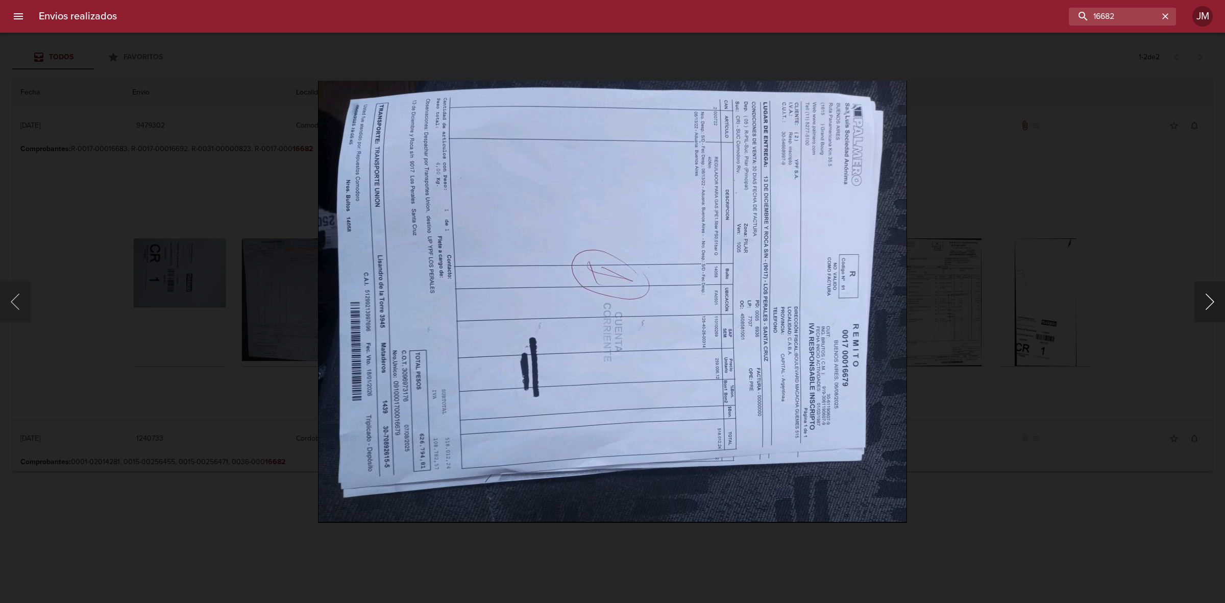
click at [1207, 291] on button "Siguiente" at bounding box center [1210, 301] width 31 height 41
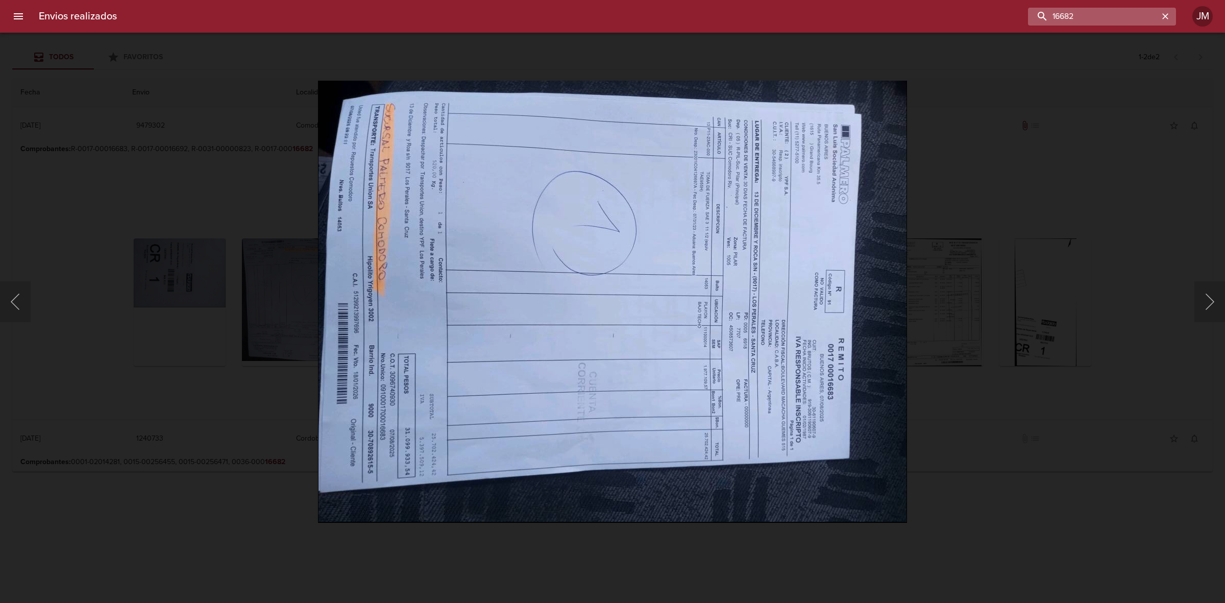
click at [1133, 16] on input "16682" at bounding box center [1093, 17] width 131 height 18
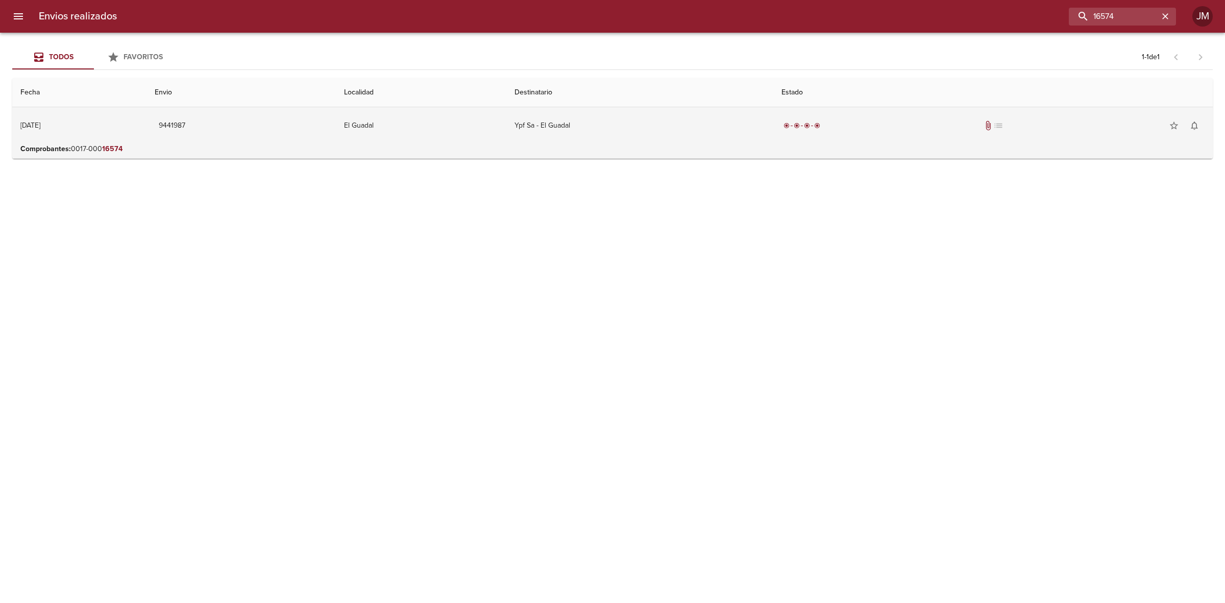
click at [684, 126] on td "Ypf Sa - El Guadal" at bounding box center [639, 125] width 267 height 37
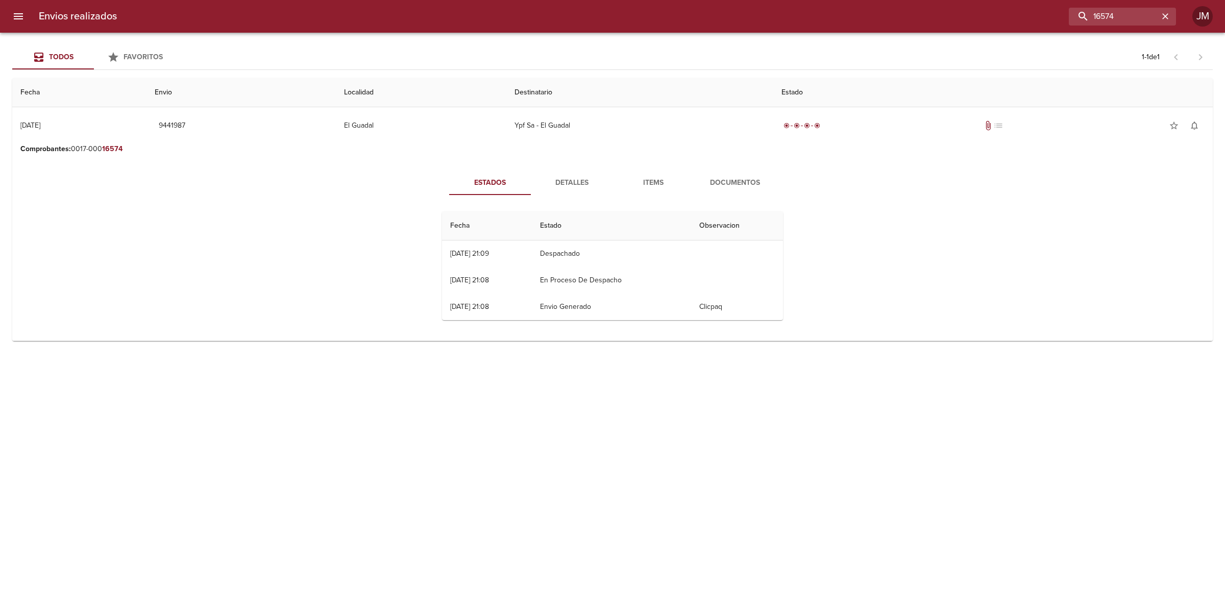
click at [723, 178] on span "Documentos" at bounding box center [734, 183] width 69 height 13
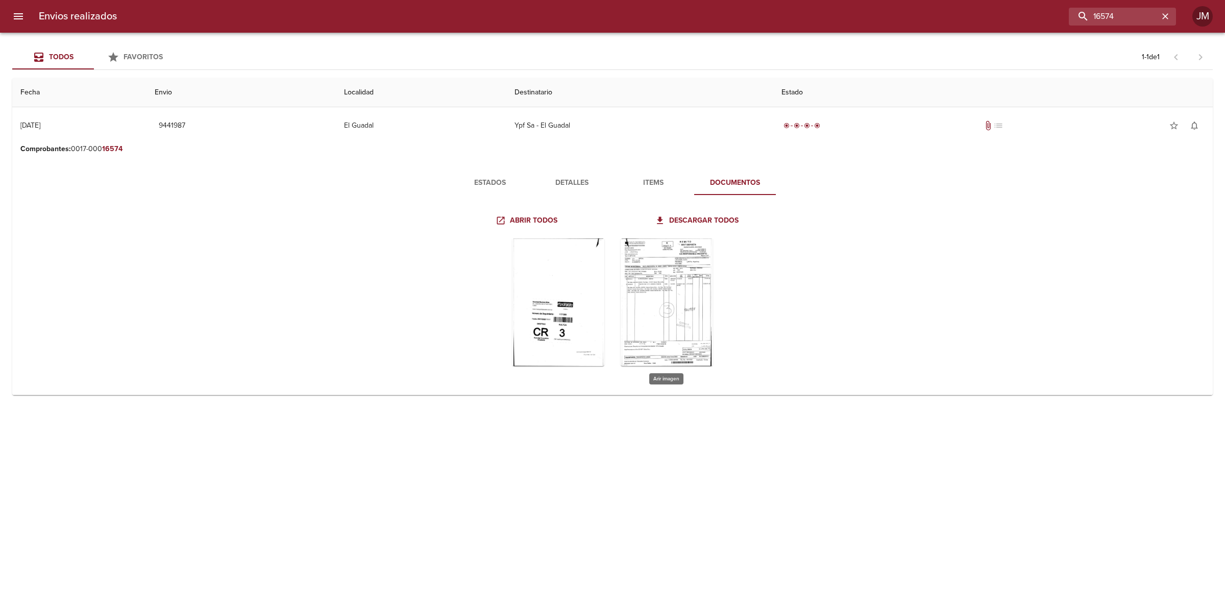
click at [647, 258] on div "Tabla de envíos del cliente" at bounding box center [667, 302] width 92 height 128
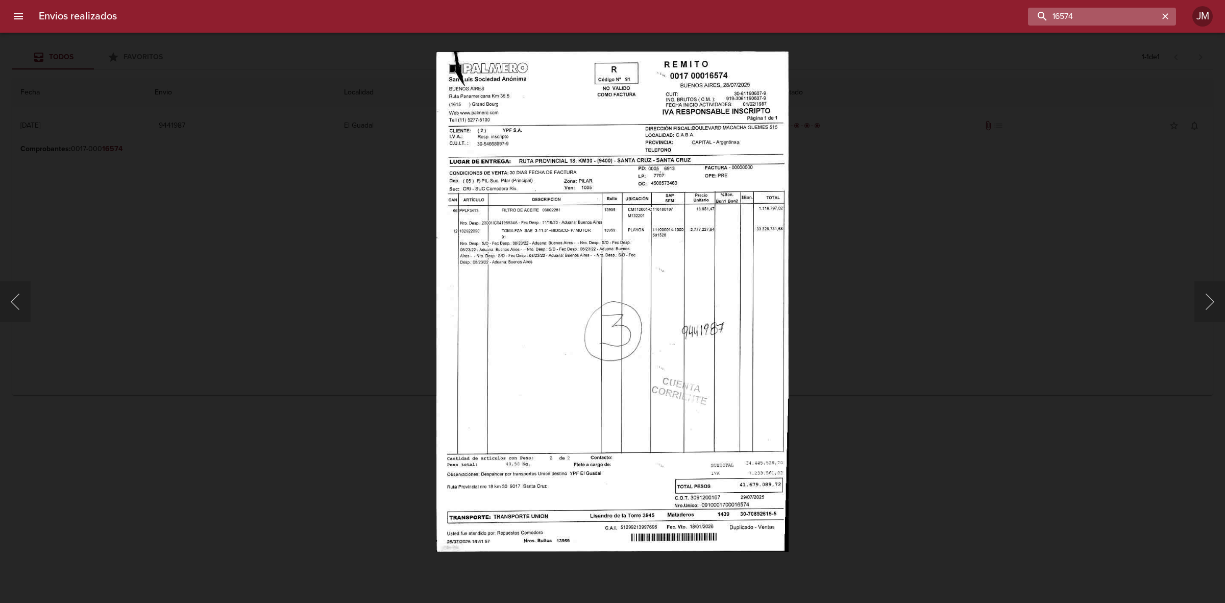
click at [1132, 16] on input "16574" at bounding box center [1093, 17] width 131 height 18
type input "16653"
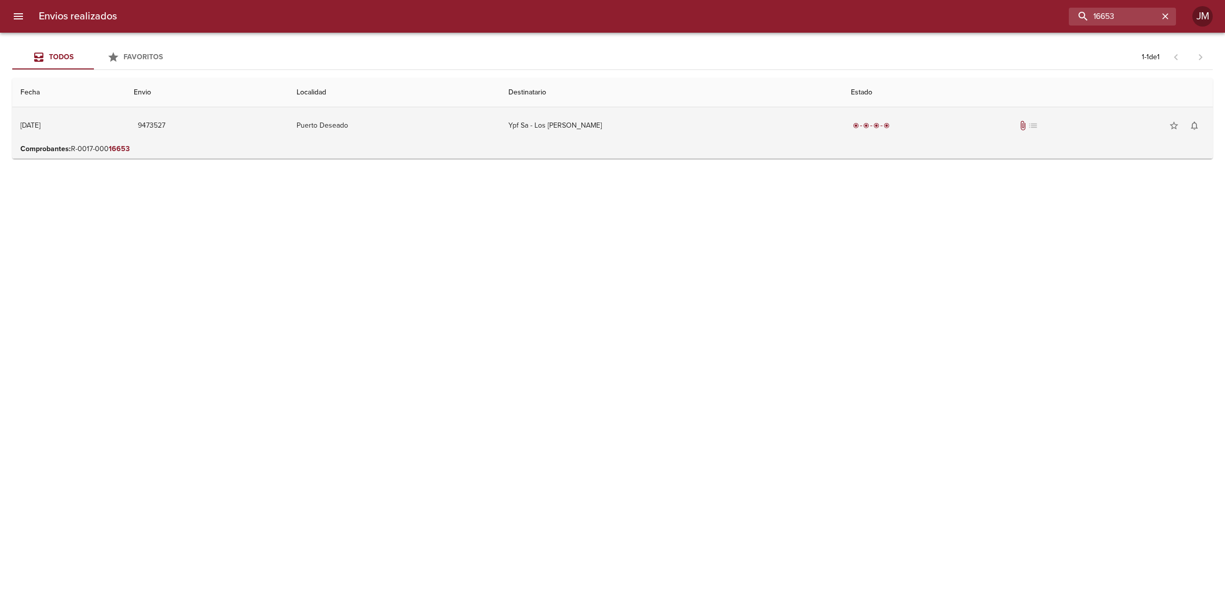
click at [749, 128] on td "Ypf Sa - Los [PERSON_NAME]" at bounding box center [671, 125] width 343 height 37
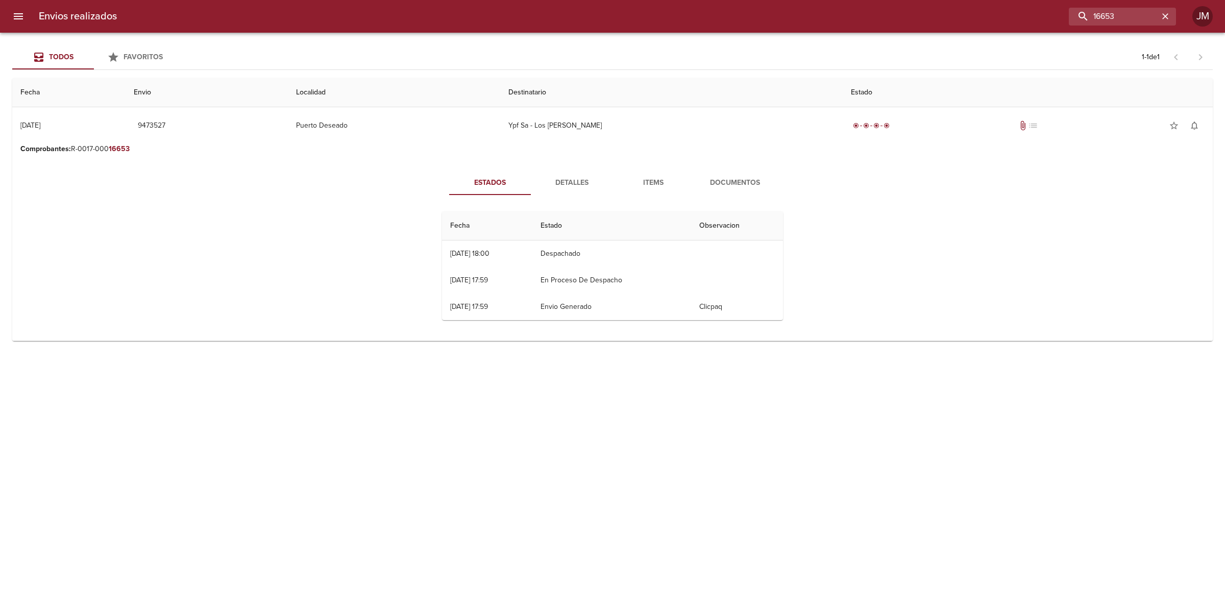
click at [756, 180] on span "Documentos" at bounding box center [734, 183] width 69 height 13
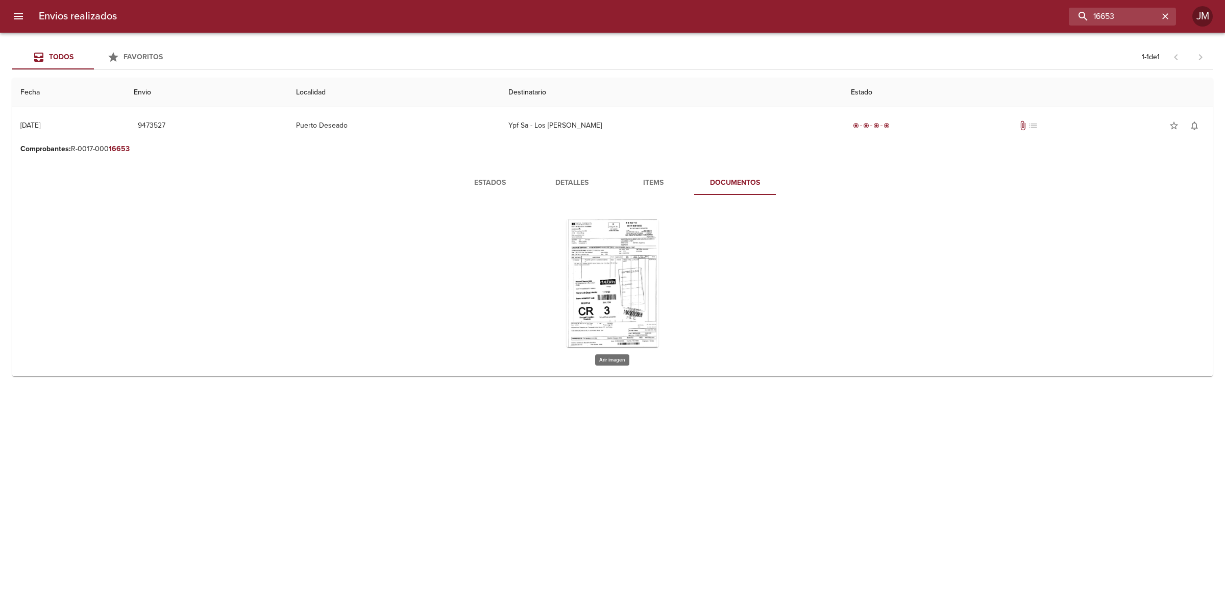
click at [624, 261] on div "Tabla de envíos del cliente" at bounding box center [613, 284] width 92 height 128
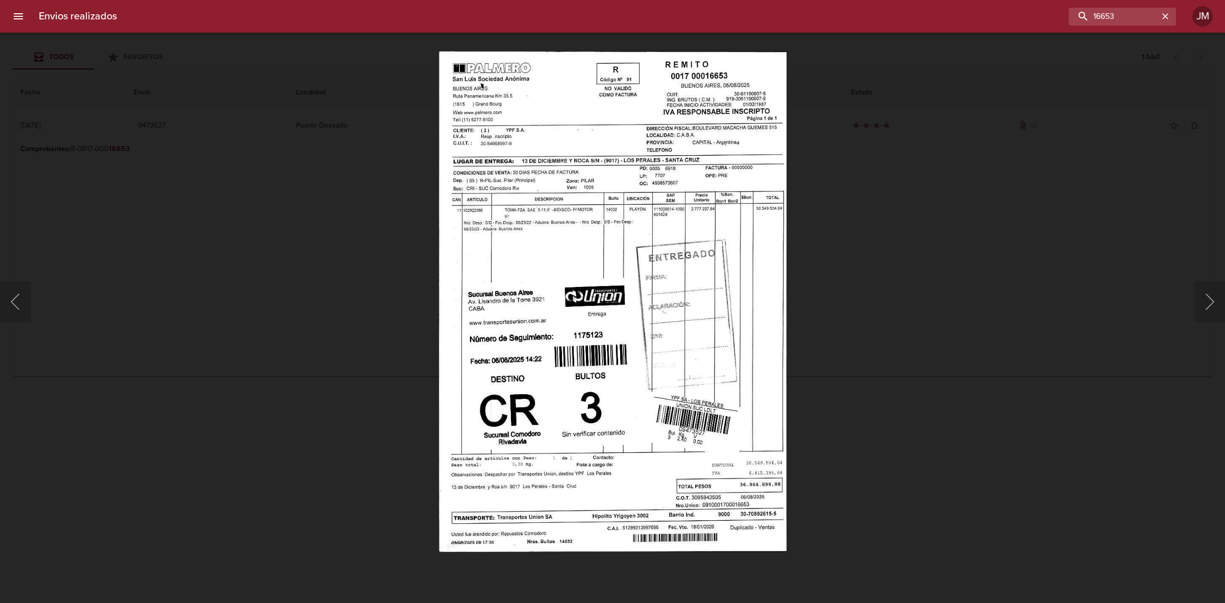
click at [848, 240] on div "Lightbox" at bounding box center [612, 301] width 1225 height 603
